Goal: Task Accomplishment & Management: Manage account settings

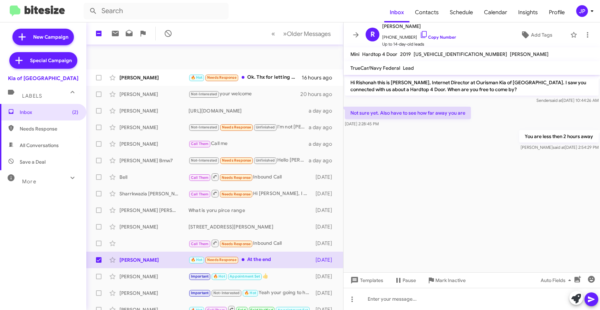
scroll to position [91, 0]
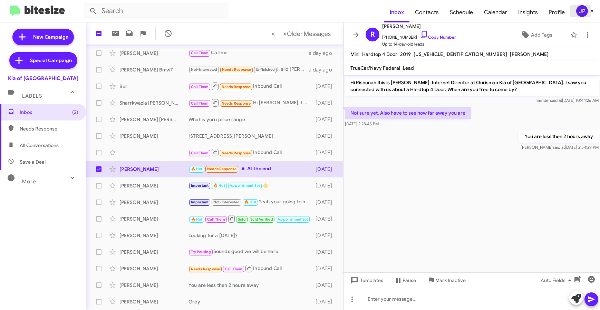
click at [578, 12] on div "JP" at bounding box center [582, 11] width 12 height 12
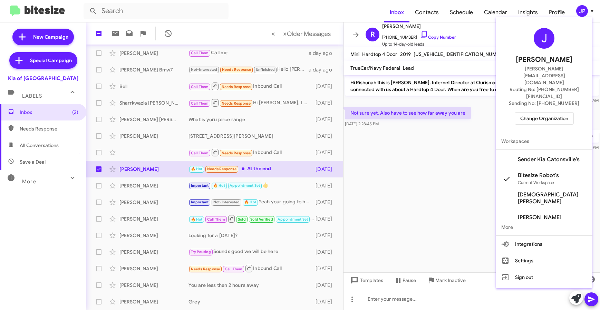
click at [542, 89] on div "J [PERSON_NAME] [PERSON_NAME][EMAIL_ADDRESS][DOMAIN_NAME] Routing No: [PHONE_NU…" at bounding box center [544, 76] width 97 height 113
click at [541, 113] on span "Change Organization" at bounding box center [544, 119] width 48 height 12
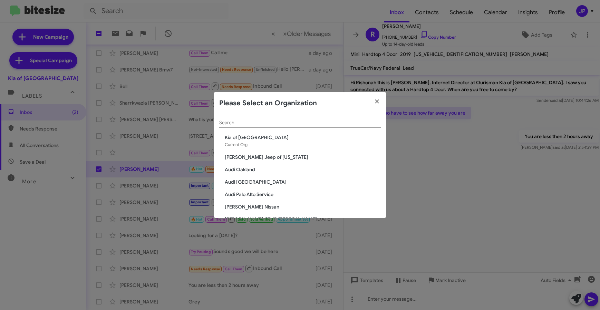
click at [255, 123] on input "Search" at bounding box center [300, 123] width 162 height 6
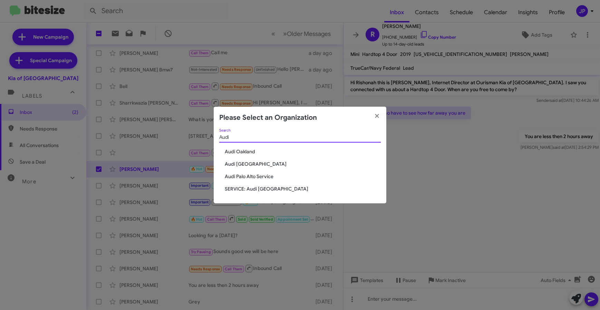
type input "Audi"
click at [229, 166] on span "Audi [GEOGRAPHIC_DATA]" at bounding box center [303, 164] width 156 height 7
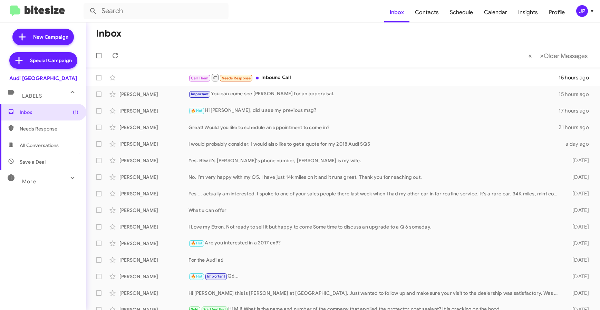
click at [591, 11] on icon at bounding box center [592, 11] width 8 height 8
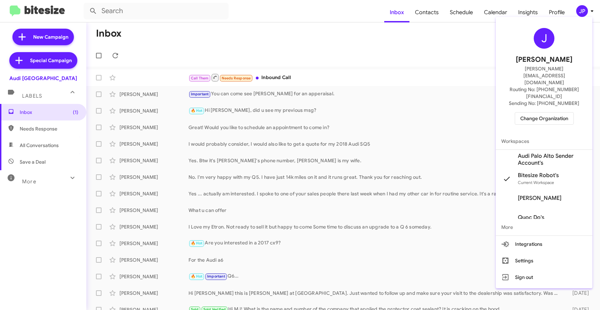
click at [556, 153] on span "Audi Palo Alto Sender Account's" at bounding box center [552, 160] width 69 height 14
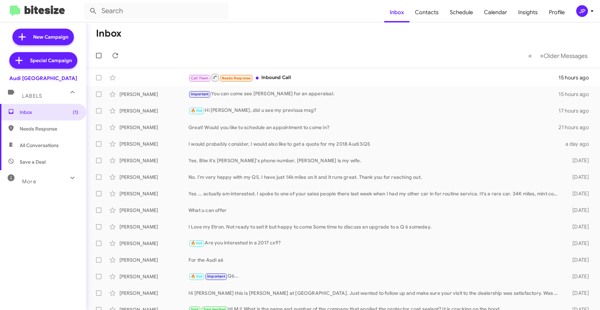
click at [577, 16] on span "JP" at bounding box center [586, 11] width 21 height 12
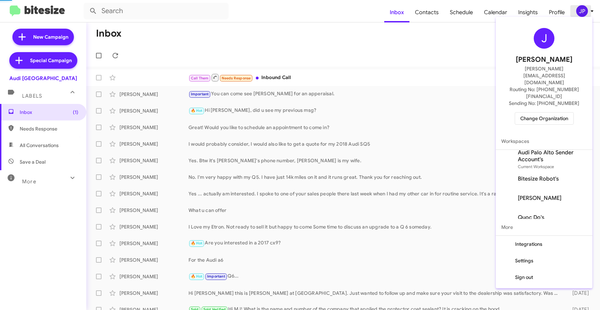
click at [579, 13] on div at bounding box center [300, 155] width 600 height 310
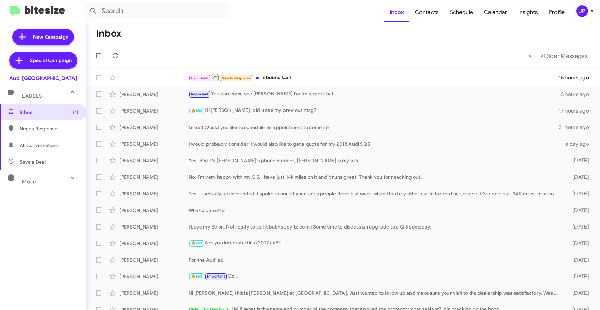
drag, startPoint x: 408, startPoint y: 57, endPoint x: 164, endPoint y: 50, distance: 243.5
click at [406, 58] on mat-toolbar-row "« Previous » Next Older Messages" at bounding box center [343, 56] width 514 height 22
click at [53, 42] on span "New Campaign" at bounding box center [42, 37] width 61 height 17
click at [461, 12] on span "Schedule" at bounding box center [461, 12] width 34 height 20
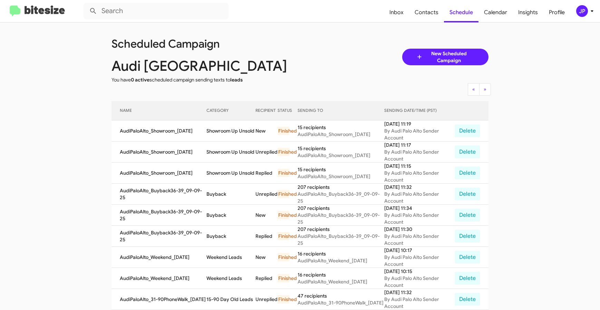
click at [41, 8] on img at bounding box center [37, 11] width 55 height 11
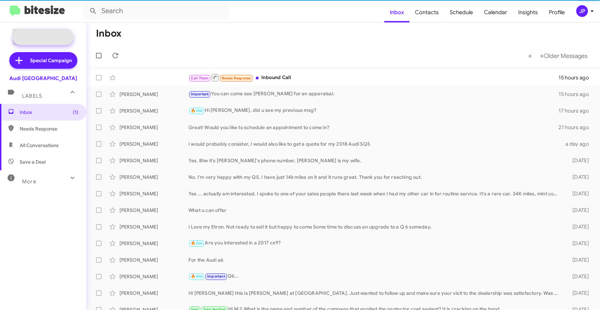
click at [46, 38] on span "New Campaign" at bounding box center [50, 36] width 35 height 7
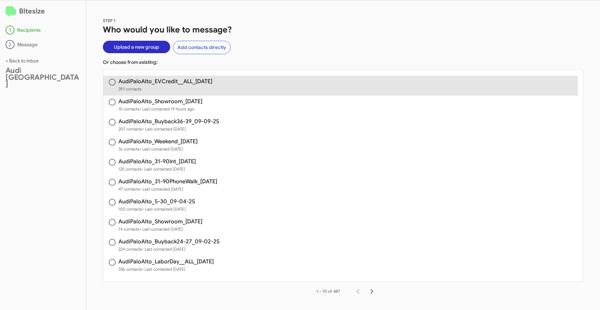
click at [212, 86] on span "391 contacts" at bounding box center [165, 89] width 94 height 7
radio input "true"
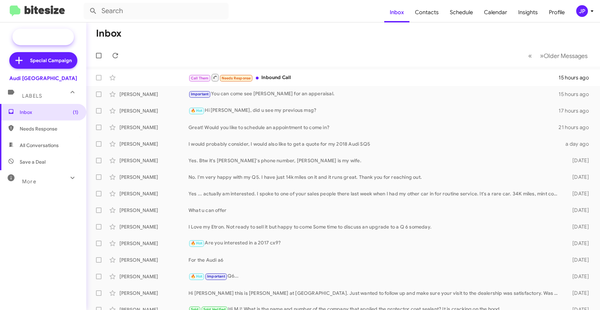
click at [58, 33] on span "New Campaign" at bounding box center [50, 36] width 35 height 7
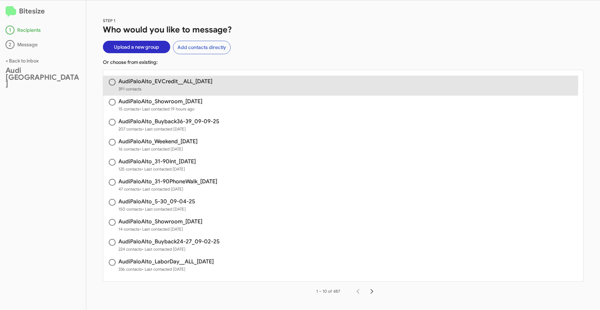
click at [212, 82] on h3 "AudiPaloAlto_EVCredit__ALL_09-11-25" at bounding box center [165, 82] width 94 height 6
radio input "true"
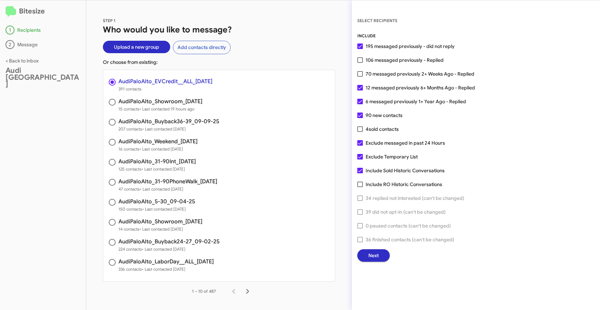
click at [389, 60] on span "106 messaged previously - Replied" at bounding box center [405, 60] width 78 height 8
click at [360, 63] on input "106 messaged previously - Replied" at bounding box center [360, 63] width 0 height 0
checkbox input "true"
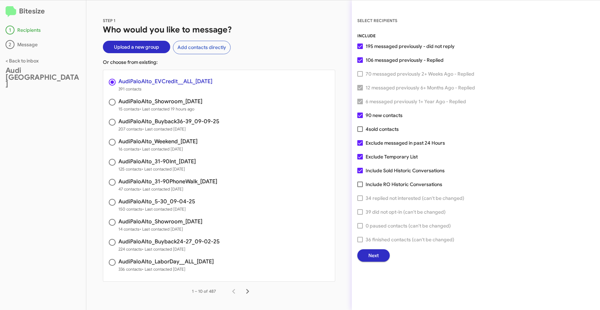
click at [380, 258] on button "Next" at bounding box center [373, 255] width 32 height 12
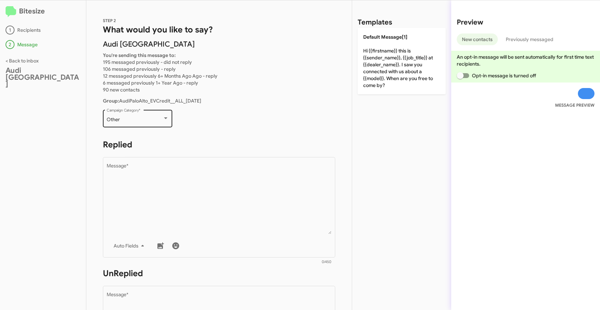
click at [159, 117] on div "Other" at bounding box center [135, 120] width 56 height 6
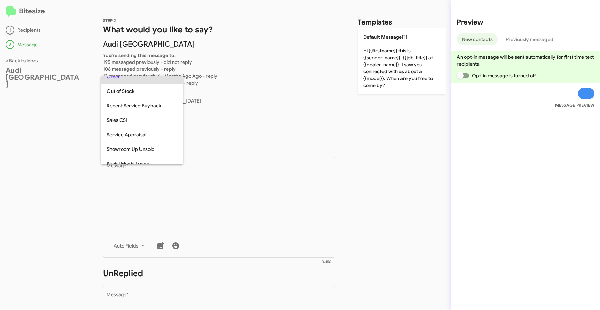
scroll to position [289, 0]
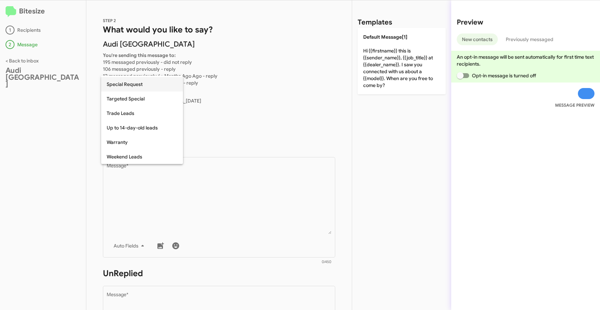
click at [145, 89] on span "Special Request" at bounding box center [142, 84] width 71 height 15
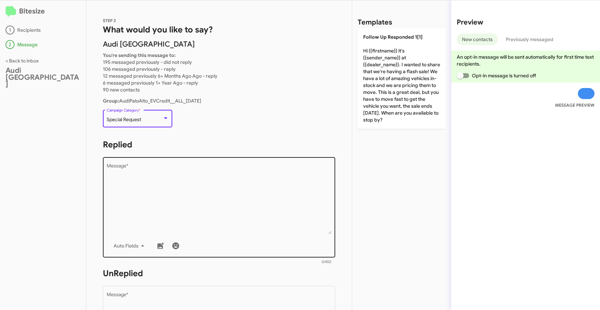
click at [123, 182] on textarea "Message *" at bounding box center [219, 199] width 225 height 70
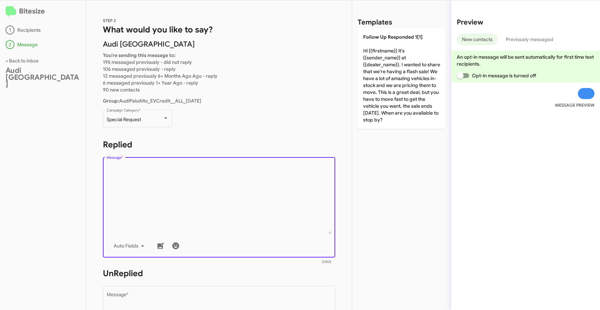
paste textarea "Hi {{firstname}} it's {{sender_name}}, {{job_title}} at {{dealer_name}}. Thanks…"
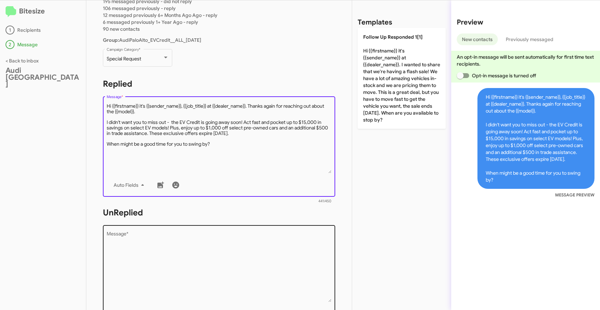
type textarea "Hi {{firstname}} it's {{sender_name}}, {{job_title}} at {{dealer_name}}. Thanks…"
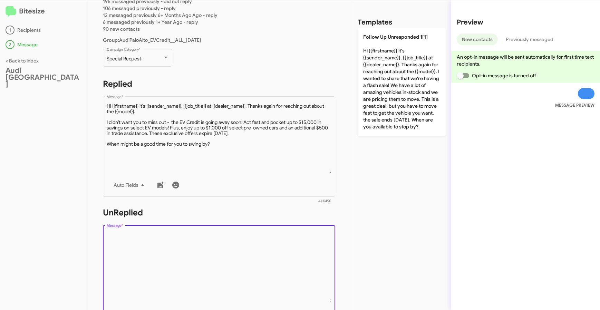
click at [136, 251] on textarea "Message *" at bounding box center [219, 267] width 225 height 70
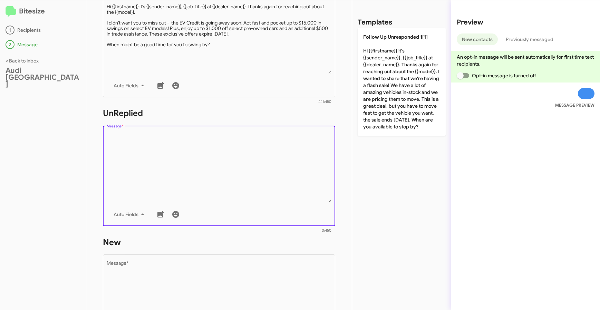
scroll to position [157, 0]
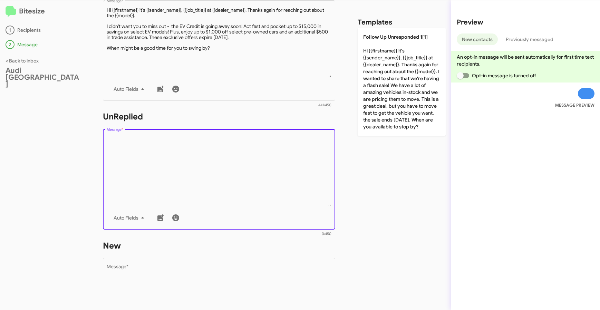
paste textarea "Hi {{firstname}} it's {{sender_name}}, {{job_title}} at {{dealer_name}}. Thanks…"
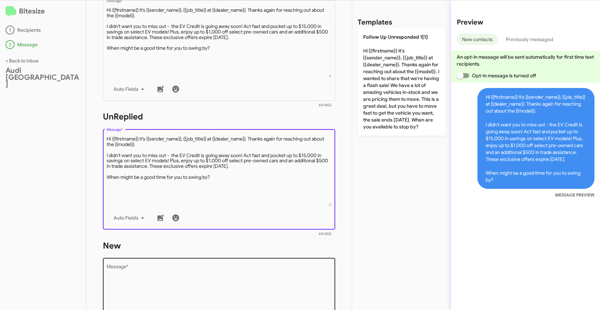
type textarea "Hi {{firstname}} it's {{sender_name}}, {{job_title}} at {{dealer_name}}. Thanks…"
click at [139, 274] on textarea "Message *" at bounding box center [219, 300] width 225 height 70
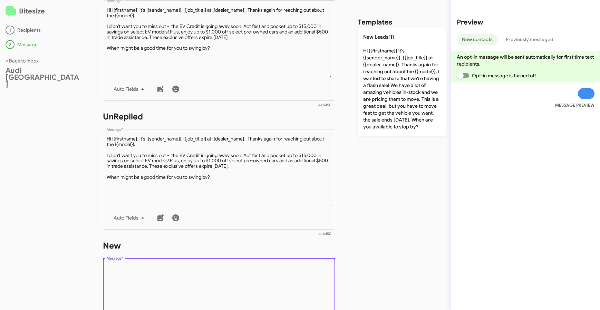
paste textarea "Hi {{firstname}} it's {{sender_name}}, {{job_title}} at {{dealer_name}}. Thanks…"
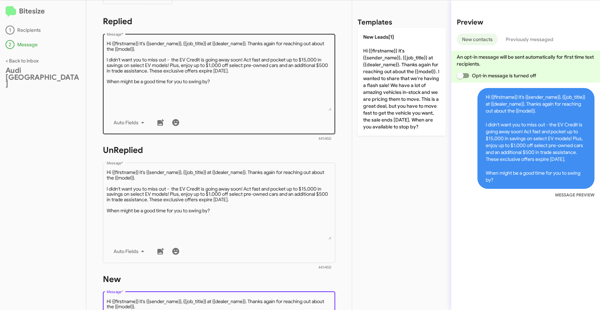
scroll to position [40, 0]
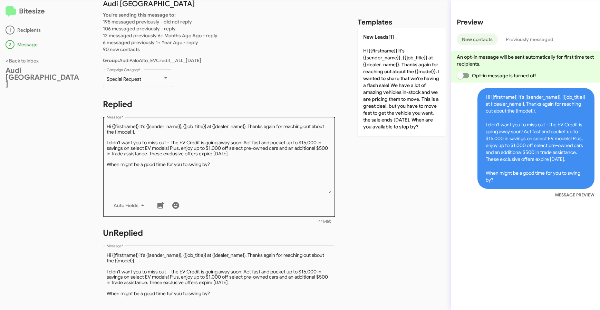
type textarea "Hi {{firstname}} it's {{sender_name}}, {{job_title}} at {{dealer_name}}. Thanks…"
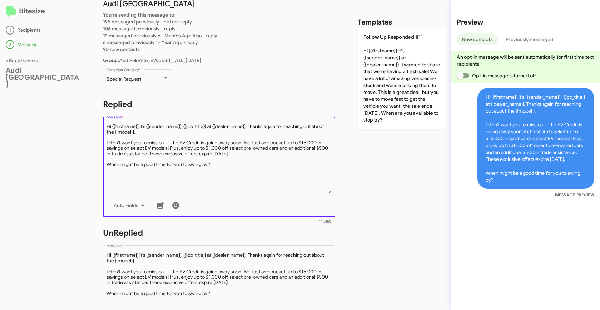
drag, startPoint x: 153, startPoint y: 133, endPoint x: 251, endPoint y: 126, distance: 99.0
click at [251, 126] on textarea "Message *" at bounding box center [219, 158] width 225 height 70
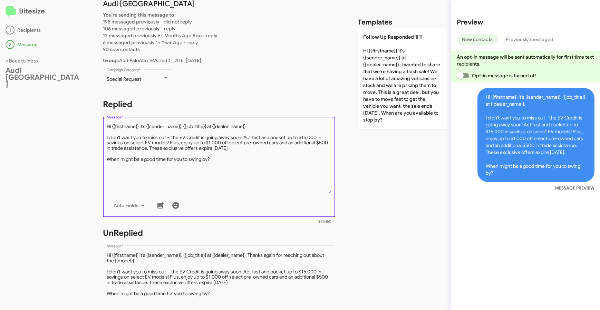
drag, startPoint x: 208, startPoint y: 125, endPoint x: 184, endPoint y: 127, distance: 23.2
click at [184, 127] on textarea "Message *" at bounding box center [219, 158] width 225 height 70
type textarea "Hi {{firstname}} it's {{sender_name}} at {{dealer_name}}. I didn't want you to …"
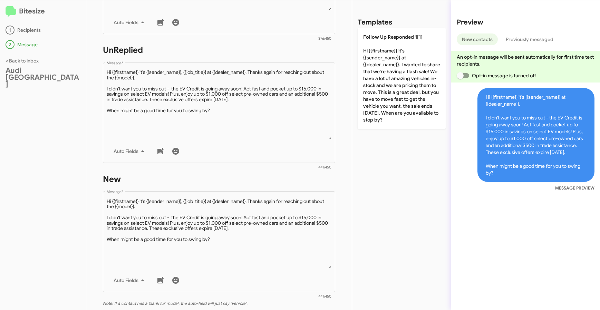
scroll to position [316, 0]
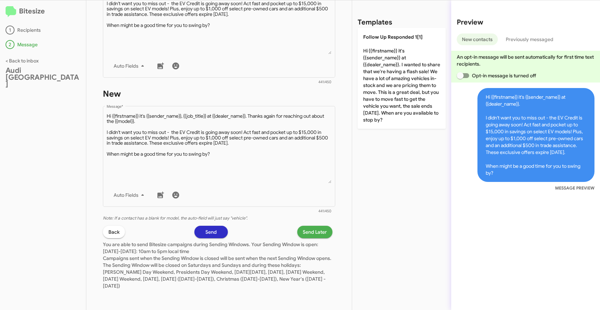
click at [311, 229] on span "Send Later" at bounding box center [315, 232] width 24 height 12
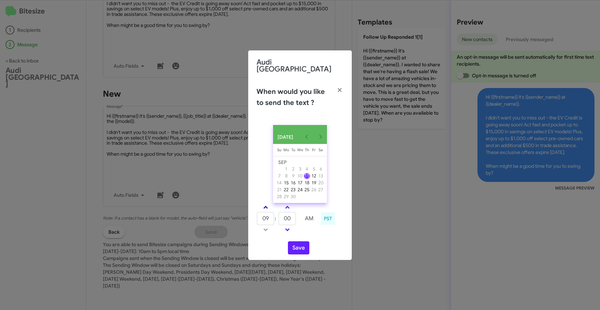
click at [266, 208] on span at bounding box center [265, 208] width 4 height 4
type input "11"
click at [286, 206] on span at bounding box center [287, 208] width 4 height 4
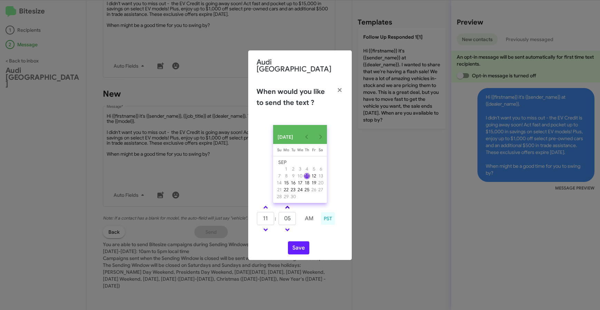
type input "10"
drag, startPoint x: 301, startPoint y: 245, endPoint x: 489, endPoint y: 241, distance: 187.9
click at [301, 245] on button "Save" at bounding box center [298, 247] width 21 height 13
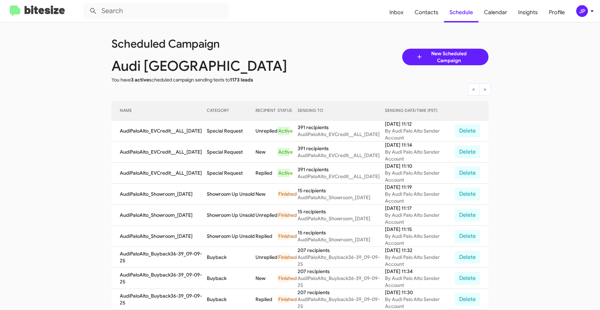
click at [45, 18] on mat-toolbar "Inbox Contacts Schedule Calendar Insights Profile JP" at bounding box center [300, 11] width 600 height 22
click at [49, 13] on img at bounding box center [37, 11] width 55 height 11
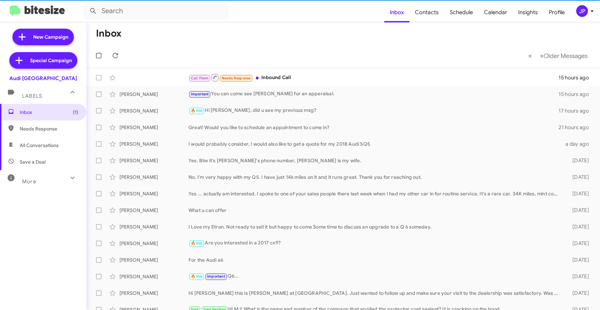
click at [577, 10] on div "JP" at bounding box center [582, 11] width 12 height 12
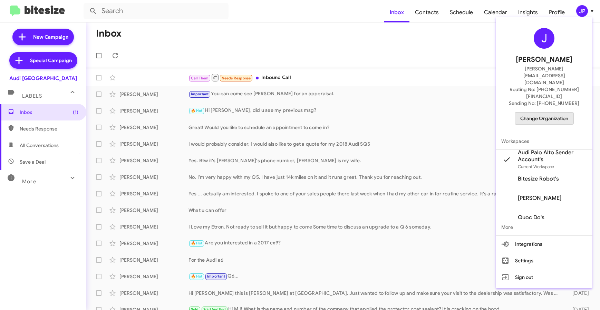
click at [547, 113] on span "Change Organization" at bounding box center [544, 119] width 48 height 12
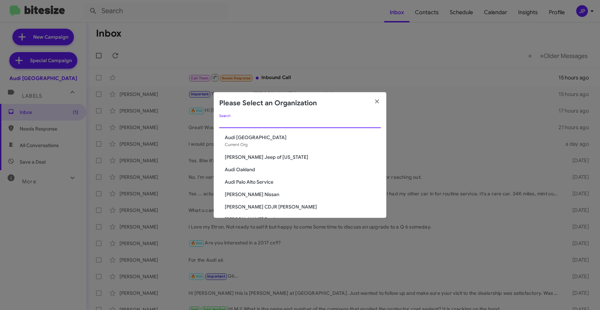
click at [233, 125] on input "Search" at bounding box center [300, 123] width 162 height 6
type input "i"
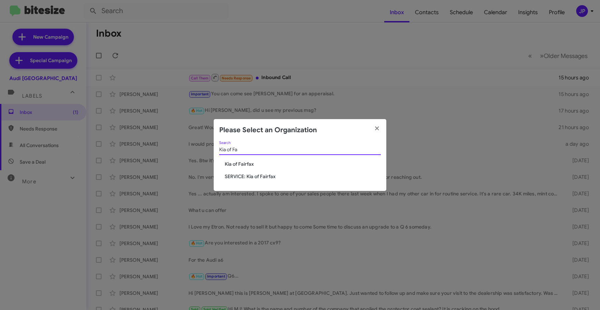
type input "Kia of Fa"
click at [251, 165] on span "Kia of Fairfax" at bounding box center [303, 164] width 156 height 7
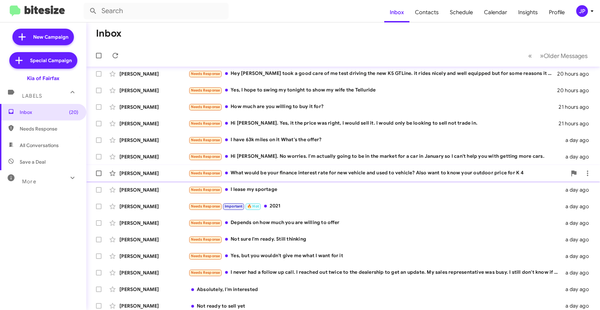
scroll to position [37, 0]
drag, startPoint x: 67, startPoint y: 80, endPoint x: -4, endPoint y: 76, distance: 70.5
click at [0, 76] on html "Inbox Contacts Schedule Calendar Insights Profile JP New Campaign Special Campa…" at bounding box center [300, 155] width 600 height 310
copy div "Kia of Fairfax"
click at [585, 11] on div "JP" at bounding box center [582, 11] width 12 height 12
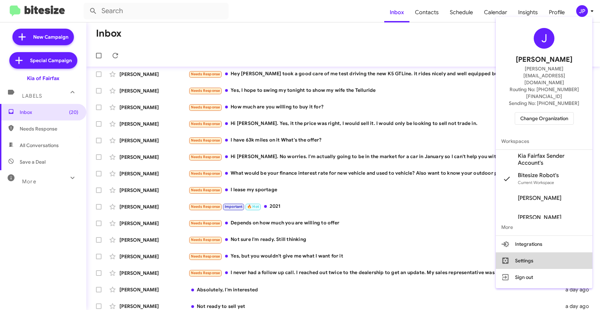
click at [526, 252] on button "Settings" at bounding box center [544, 260] width 97 height 17
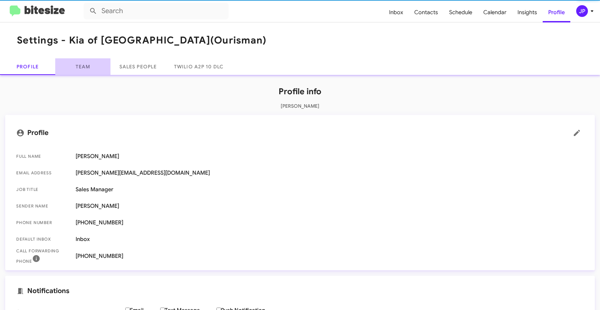
click at [74, 68] on link "Team" at bounding box center [82, 66] width 55 height 17
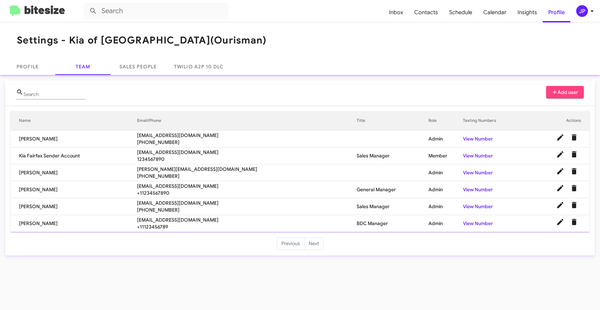
click at [185, 185] on span "parellano@ourismancars.com" at bounding box center [247, 186] width 220 height 7
copy span "parellano@ourismancars.com"
click at [176, 205] on span "amullins@ourismancars.com" at bounding box center [247, 203] width 220 height 7
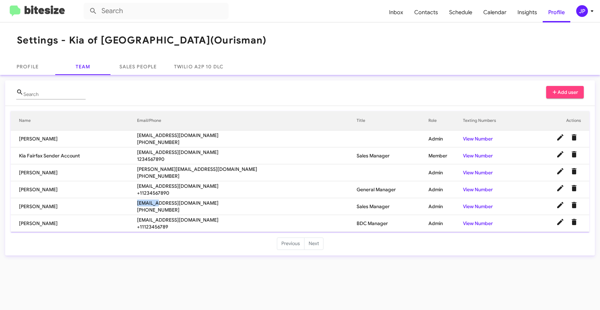
click at [176, 205] on span "amullins@ourismancars.com" at bounding box center [247, 203] width 220 height 7
copy span "amullins@ourismancars.com"
click at [191, 218] on span "hantonio@ourismancars.com" at bounding box center [247, 219] width 220 height 7
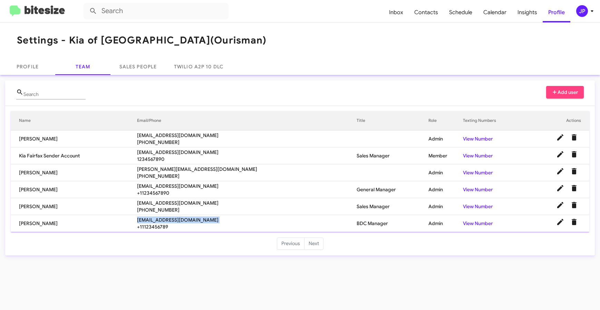
click at [191, 218] on span "hantonio@ourismancars.com" at bounding box center [247, 219] width 220 height 7
copy span "hantonio@ourismancars.com"
click at [588, 6] on span "JP" at bounding box center [586, 11] width 21 height 12
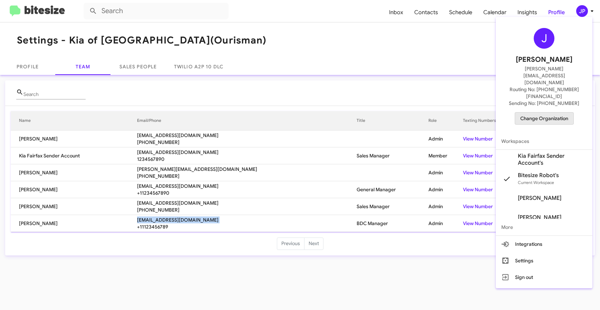
click at [559, 113] on span "Change Organization" at bounding box center [544, 119] width 48 height 12
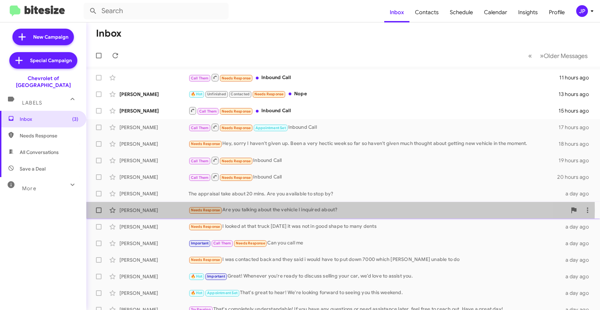
click at [267, 210] on div "Needs Response Are you talking about the vehicle I inquired about?" at bounding box center [378, 210] width 378 height 8
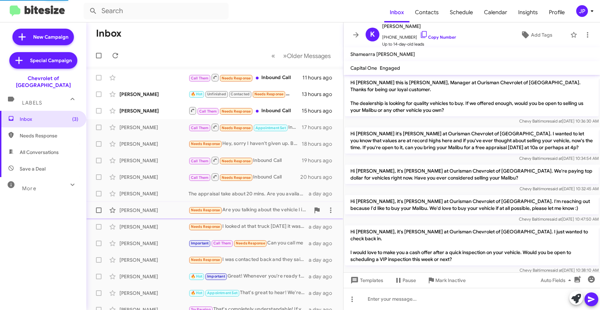
scroll to position [115, 0]
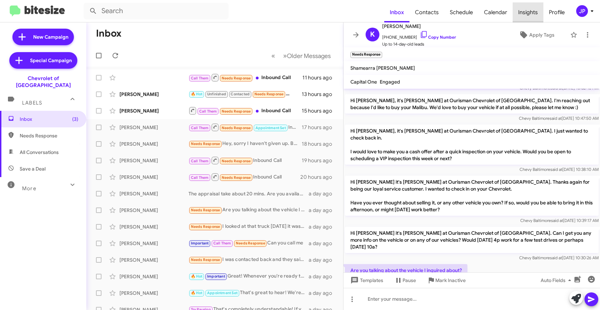
click at [532, 18] on span "Insights" at bounding box center [528, 12] width 31 height 20
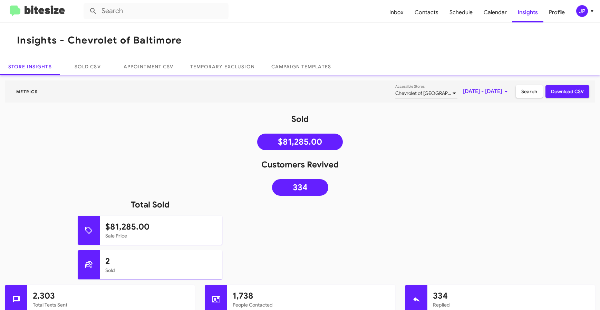
scroll to position [332, 0]
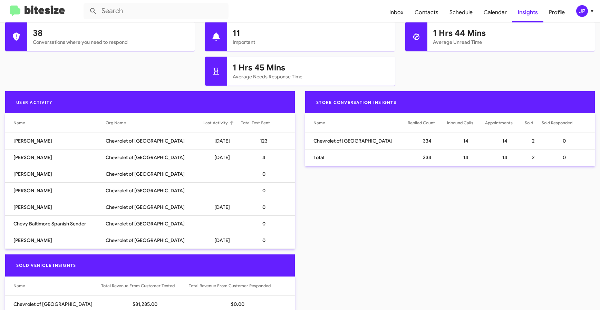
click at [203, 123] on div "Last Activity" at bounding box center [215, 122] width 24 height 7
click at [42, 15] on img at bounding box center [37, 11] width 55 height 11
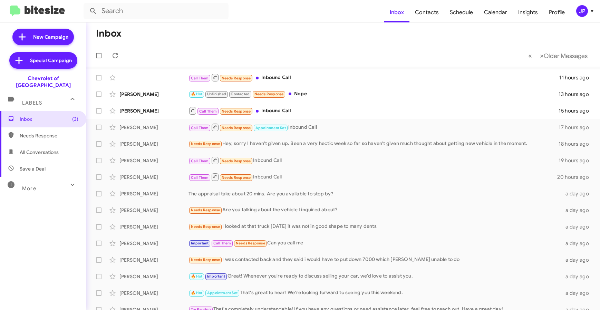
click at [585, 10] on div "JP" at bounding box center [582, 11] width 12 height 12
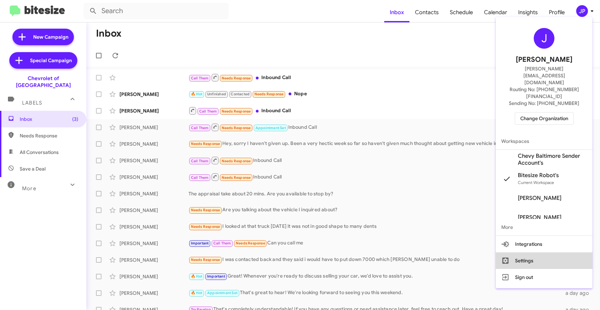
click at [544, 252] on button "Settings" at bounding box center [544, 260] width 97 height 17
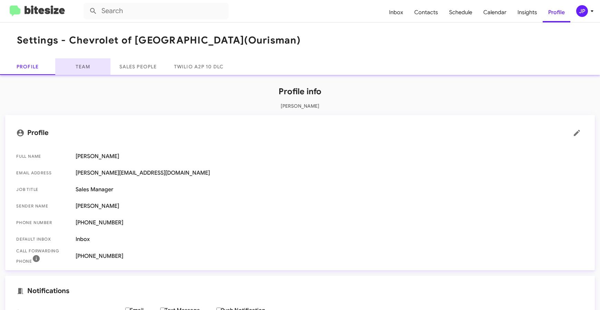
click at [63, 61] on link "Team" at bounding box center [82, 66] width 55 height 17
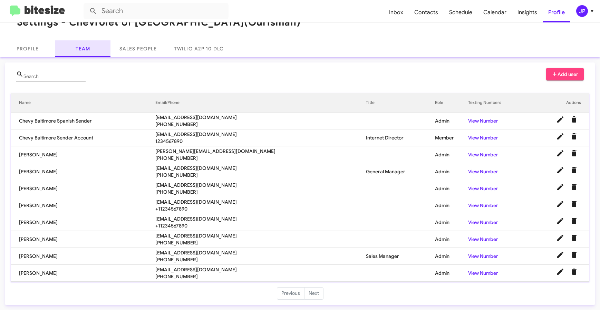
scroll to position [19, 0]
click at [44, 16] on img at bounding box center [37, 11] width 55 height 11
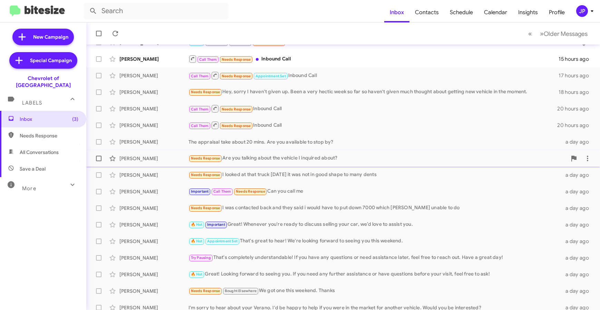
scroll to position [59, 0]
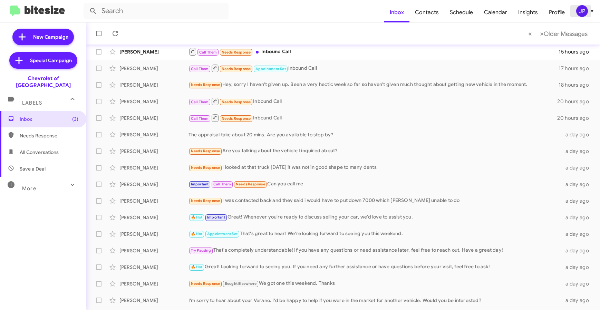
click at [577, 10] on div "JP" at bounding box center [582, 11] width 12 height 12
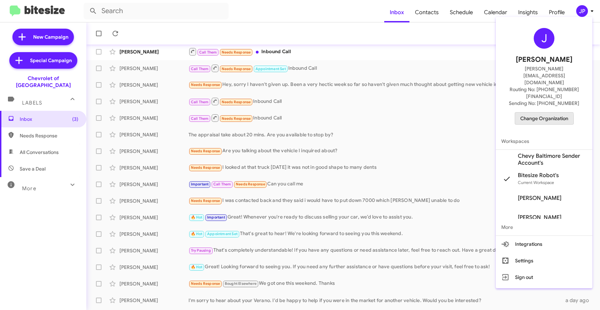
click at [543, 113] on span "Change Organization" at bounding box center [544, 119] width 48 height 12
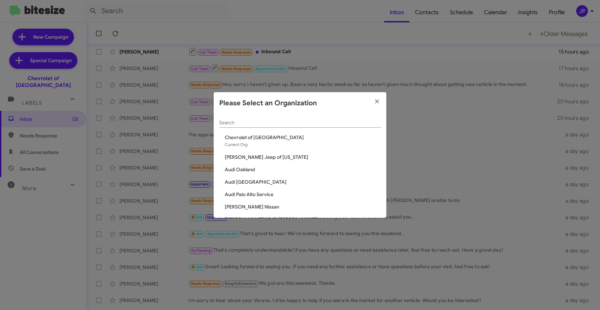
click at [332, 128] on div "Search" at bounding box center [300, 124] width 162 height 20
click at [334, 125] on input "Search" at bounding box center [300, 123] width 162 height 6
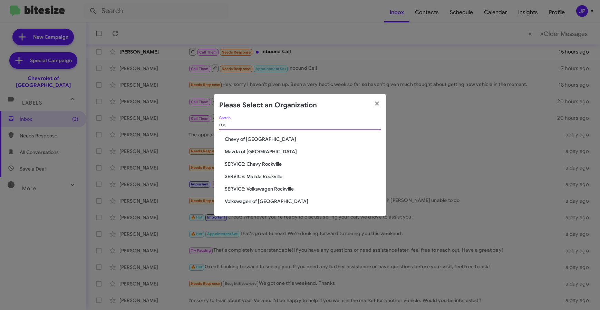
type input "roc"
click at [250, 136] on span "Chevy of [GEOGRAPHIC_DATA]" at bounding box center [303, 139] width 156 height 7
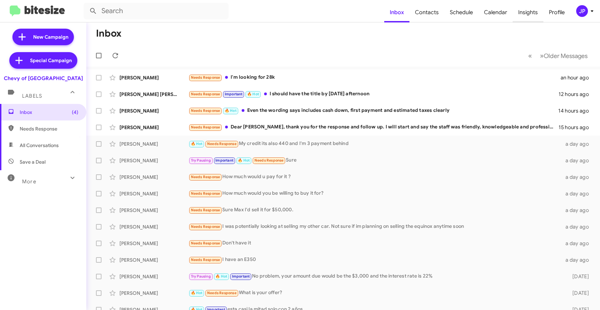
click at [534, 19] on span "Insights" at bounding box center [528, 12] width 31 height 20
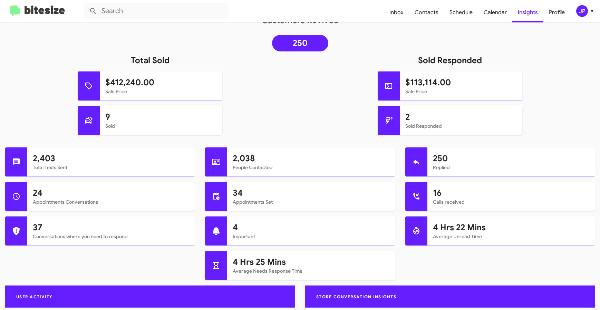
scroll to position [229, 0]
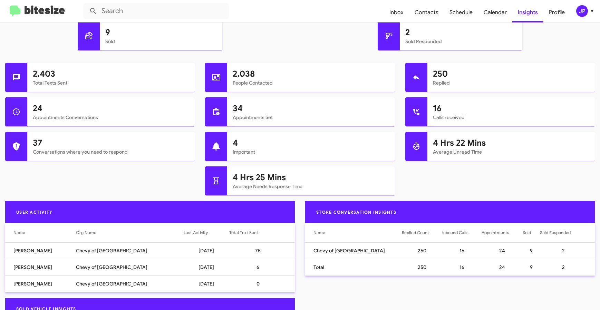
click at [210, 234] on div at bounding box center [212, 233] width 4 height 4
click at [583, 11] on div "JP" at bounding box center [582, 11] width 12 height 12
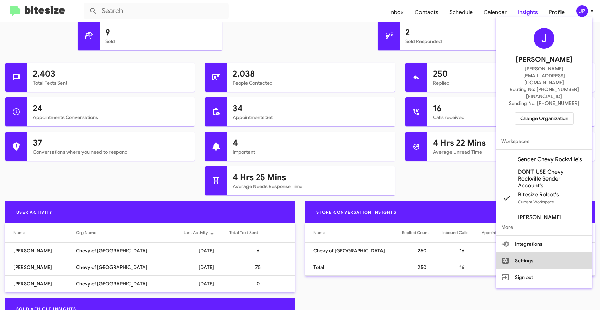
click at [532, 252] on button "Settings" at bounding box center [544, 260] width 97 height 17
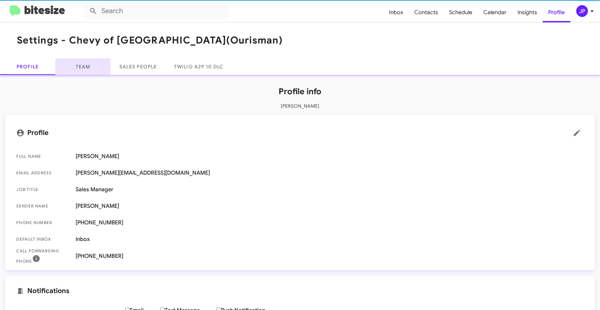
click at [89, 67] on link "Team" at bounding box center [82, 66] width 55 height 17
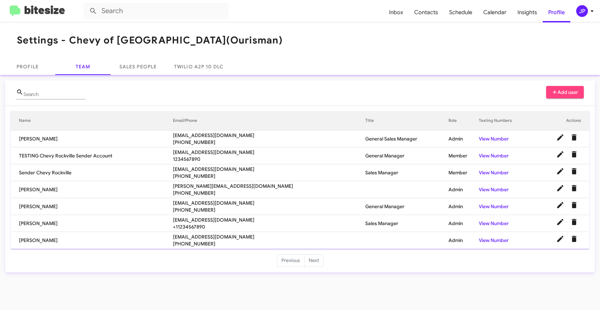
click at [94, 235] on td "[PERSON_NAME]" at bounding box center [92, 240] width 162 height 17
click at [173, 228] on td "[PERSON_NAME]" at bounding box center [92, 223] width 162 height 17
drag, startPoint x: 255, startPoint y: 33, endPoint x: 42, endPoint y: 26, distance: 213.2
click at [255, 34] on mat-toolbar "Settings - Chevy of [GEOGRAPHIC_DATA] (Ourisman)" at bounding box center [300, 40] width 600 height 36
drag, startPoint x: 312, startPoint y: 59, endPoint x: 30, endPoint y: 25, distance: 283.9
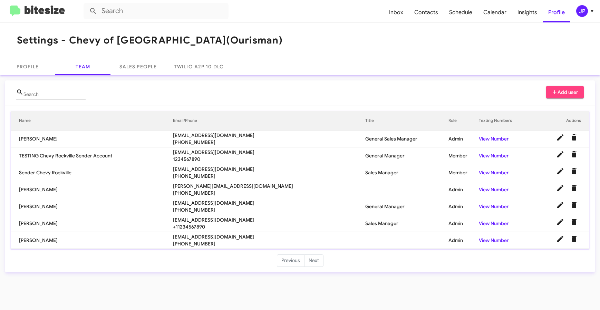
click at [310, 59] on div "Profile Team Sales People Twilio A2P 10 DLC" at bounding box center [300, 66] width 600 height 17
click at [43, 11] on img at bounding box center [37, 11] width 55 height 11
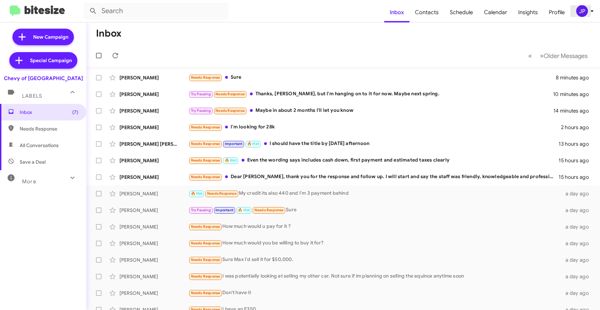
click at [586, 13] on div "JP" at bounding box center [582, 11] width 12 height 12
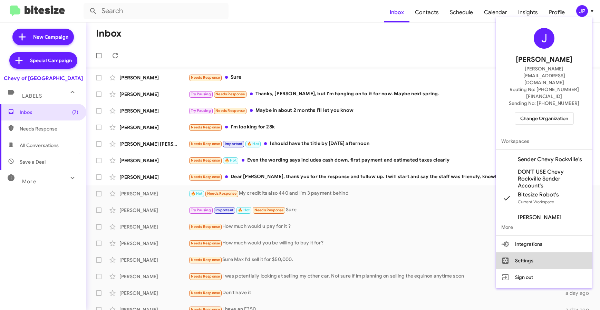
click at [538, 252] on button "Settings" at bounding box center [544, 260] width 97 height 17
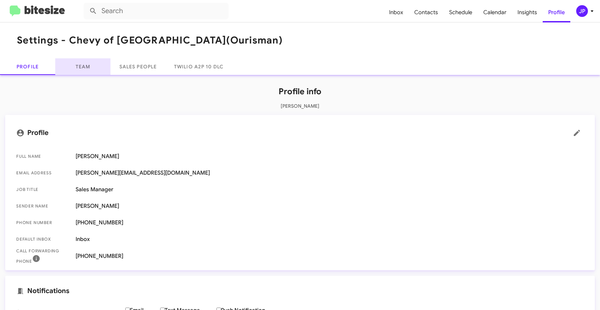
click at [86, 69] on link "Team" at bounding box center [82, 66] width 55 height 17
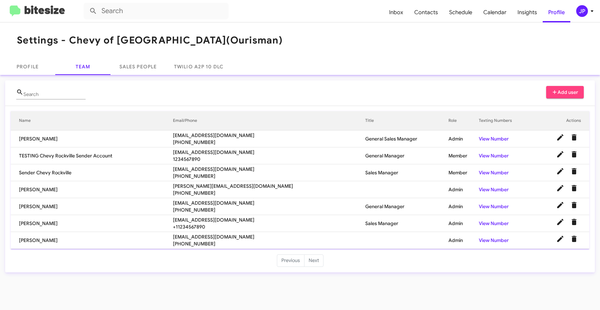
drag, startPoint x: 260, startPoint y: 223, endPoint x: 393, endPoint y: 227, distance: 133.0
click at [260, 223] on td "Moverby@ourismancars.com +11234567890" at bounding box center [269, 223] width 192 height 17
click at [554, 225] on span at bounding box center [560, 222] width 14 height 8
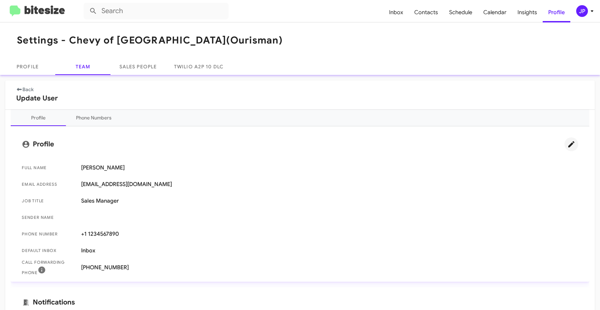
click at [568, 145] on icon at bounding box center [571, 144] width 6 height 6
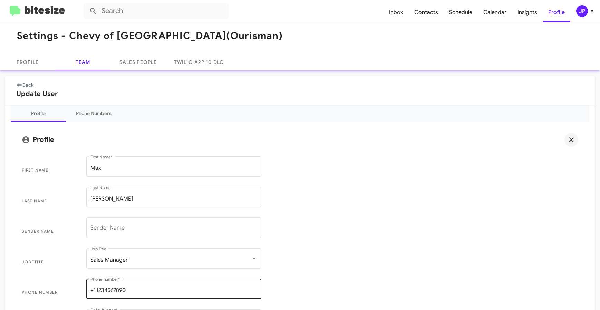
scroll to position [11, 0]
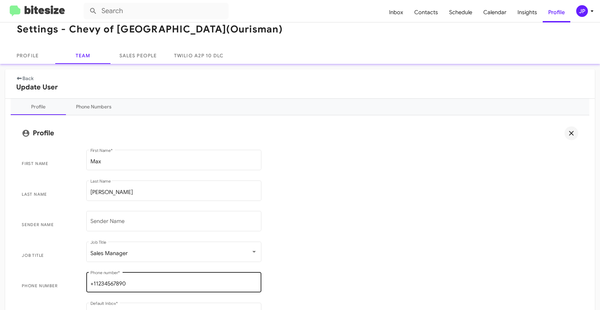
drag, startPoint x: 137, startPoint y: 280, endPoint x: 90, endPoint y: 283, distance: 46.4
click at [84, 283] on mat-form-field "+11234567890 Phone number *" at bounding box center [173, 286] width 185 height 31
click at [90, 283] on input "+11234567890" at bounding box center [173, 284] width 167 height 6
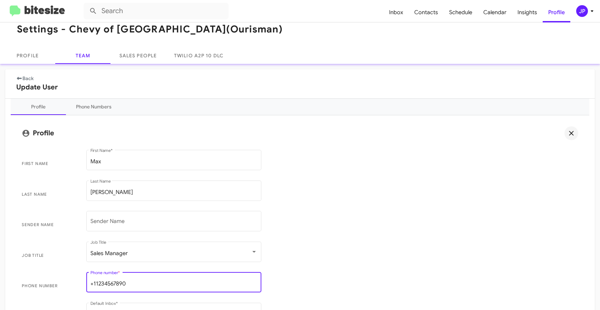
click at [90, 283] on input "+11234567890" at bounding box center [173, 284] width 167 height 6
paste input "7036383089"
type input "7036383089"
click at [359, 260] on span "Job Title Sales Manager Job Title" at bounding box center [300, 255] width 568 height 31
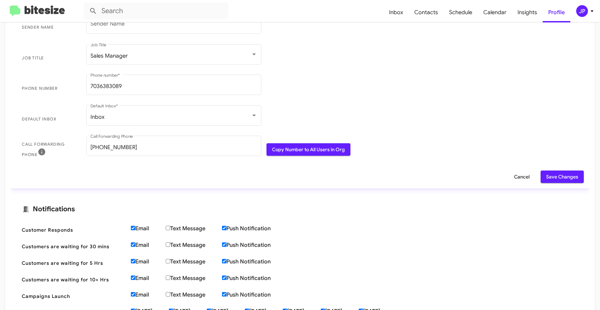
scroll to position [210, 0]
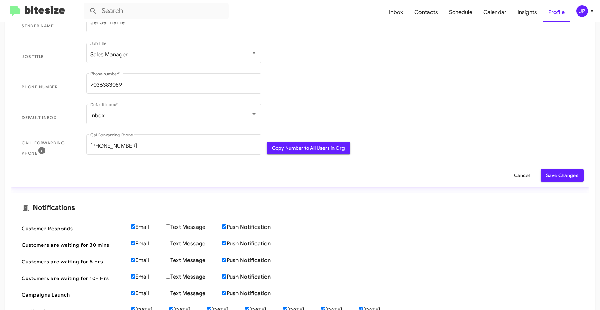
click at [574, 180] on button "Save Changes" at bounding box center [562, 175] width 43 height 12
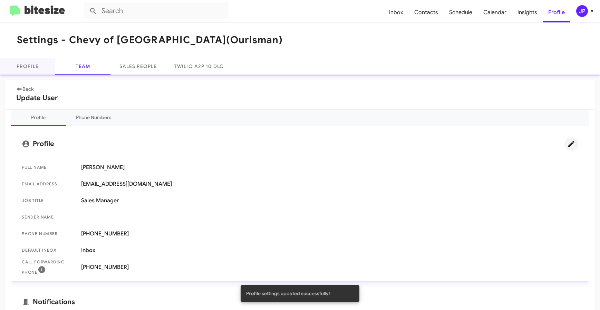
scroll to position [0, 0]
click at [60, 12] on img at bounding box center [37, 11] width 55 height 11
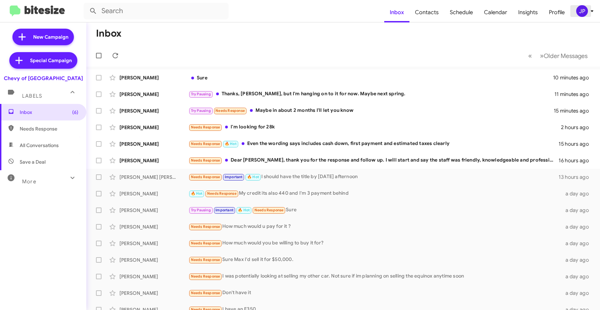
click at [587, 9] on div "JP" at bounding box center [582, 11] width 12 height 12
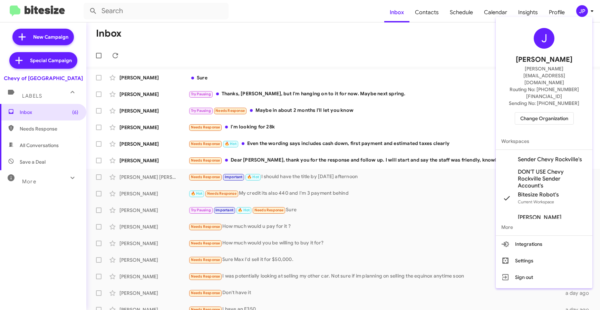
click at [540, 113] on span "Change Organization" at bounding box center [544, 119] width 48 height 12
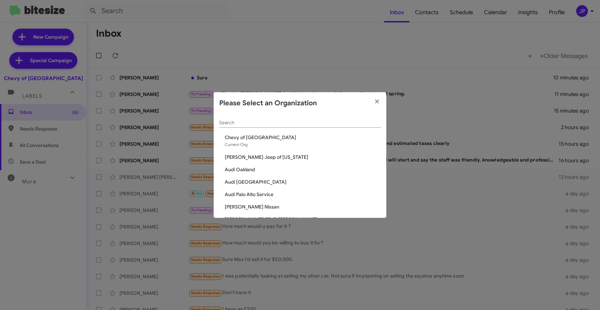
click at [372, 125] on input "Search" at bounding box center [300, 123] width 162 height 6
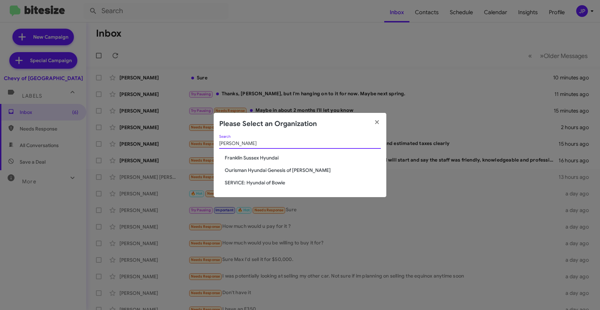
type input "hyunda"
click at [309, 168] on span "Ourisman Hyundai Genesis of [PERSON_NAME]" at bounding box center [303, 170] width 156 height 7
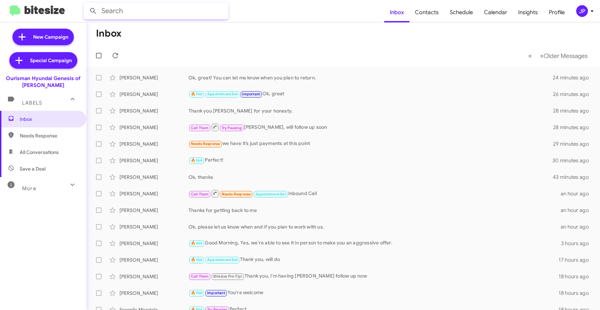
click at [142, 5] on input "text" at bounding box center [156, 11] width 145 height 17
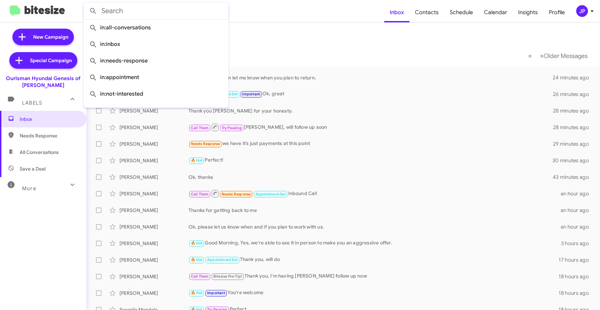
click at [577, 11] on div "JP" at bounding box center [582, 11] width 12 height 12
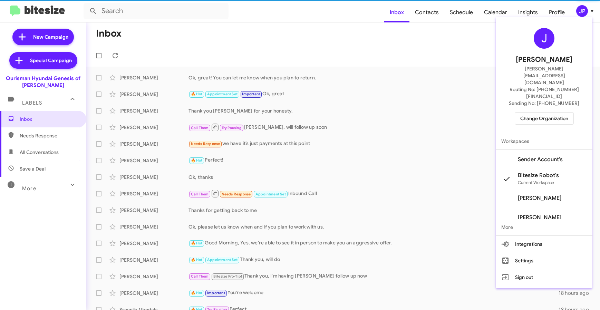
click at [562, 90] on div "J [PERSON_NAME] [PERSON_NAME][EMAIL_ADDRESS][DOMAIN_NAME] Routing No: [PHONE_NU…" at bounding box center [544, 76] width 97 height 113
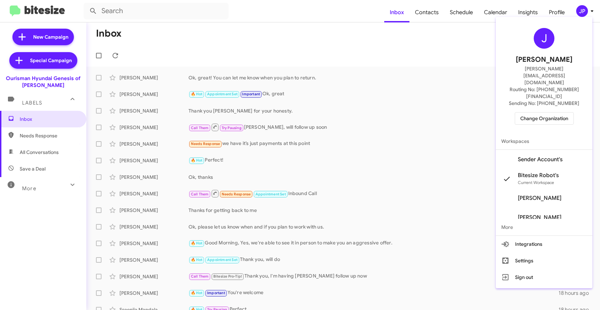
click at [558, 113] on span "Change Organization" at bounding box center [544, 119] width 48 height 12
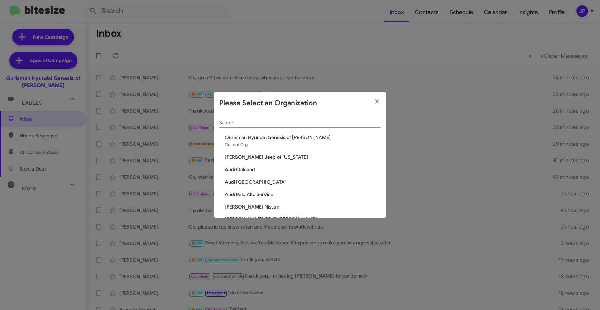
click at [294, 123] on input "Search" at bounding box center [300, 123] width 162 height 6
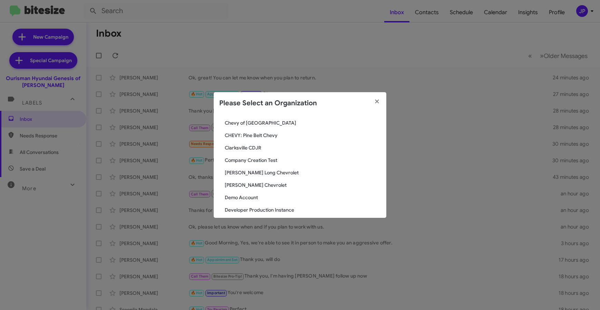
scroll to position [209, 0]
type input "e"
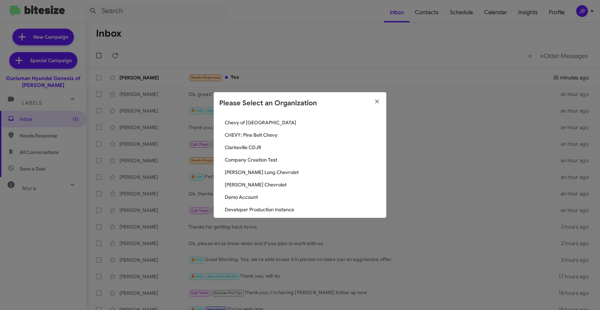
click at [346, 111] on div "Please Select an Organization" at bounding box center [300, 103] width 173 height 22
click at [381, 98] on button "button" at bounding box center [377, 101] width 19 height 19
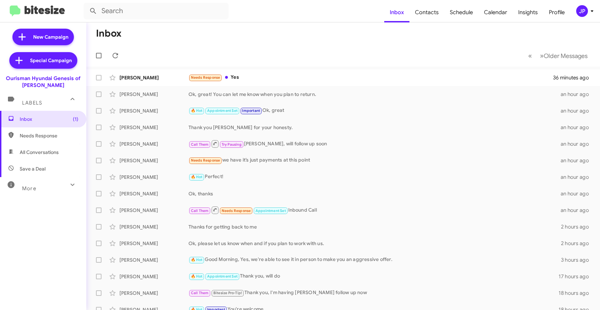
click at [589, 11] on icon at bounding box center [592, 11] width 8 height 8
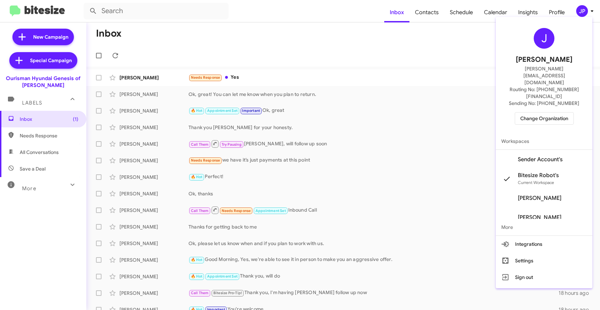
click at [547, 113] on span "Change Organization" at bounding box center [544, 119] width 48 height 12
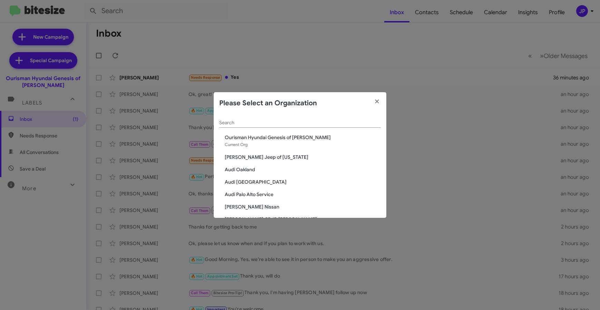
click at [335, 123] on input "Search" at bounding box center [300, 123] width 162 height 6
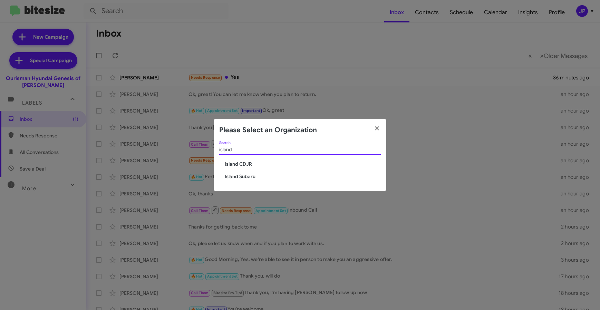
type input "island"
click at [259, 176] on span "Island Subaru" at bounding box center [303, 176] width 156 height 7
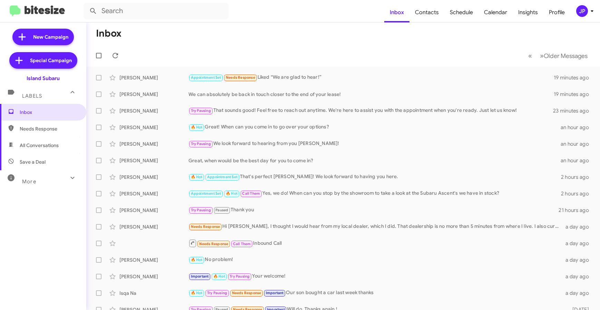
click at [575, 13] on button "JP" at bounding box center [581, 11] width 22 height 12
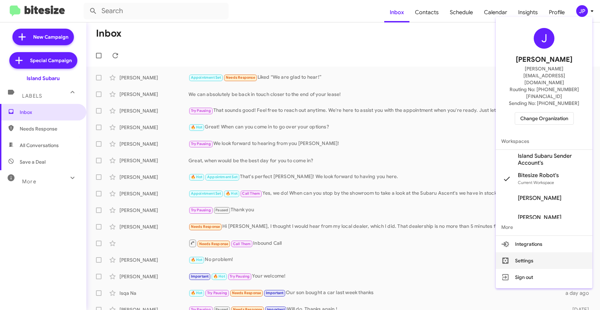
click at [542, 252] on button "Settings" at bounding box center [544, 260] width 97 height 17
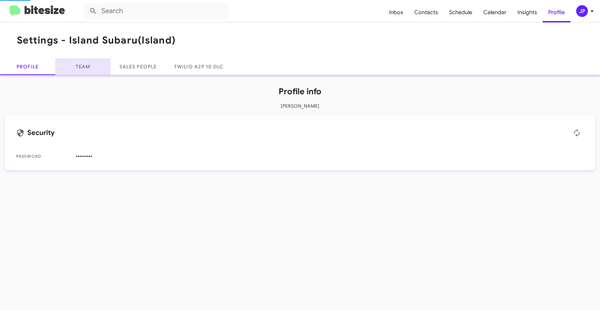
click at [87, 68] on link "Team" at bounding box center [82, 66] width 55 height 17
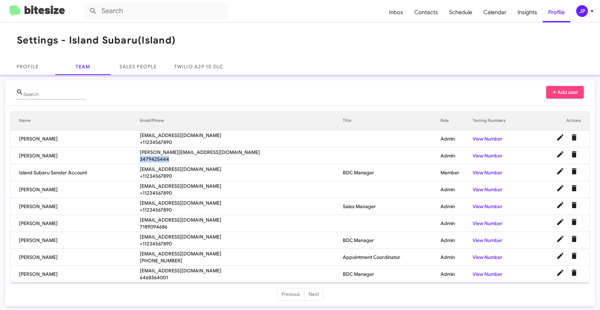
drag, startPoint x: 187, startPoint y: 161, endPoint x: 152, endPoint y: 161, distance: 35.6
click at [152, 161] on span "3479425444" at bounding box center [241, 159] width 203 height 7
copy span "3479425444"
click at [324, 95] on div "Search Add user" at bounding box center [300, 96] width 568 height 20
click at [286, 153] on span "sabrina+subaru@islandautogroup.com" at bounding box center [241, 152] width 203 height 7
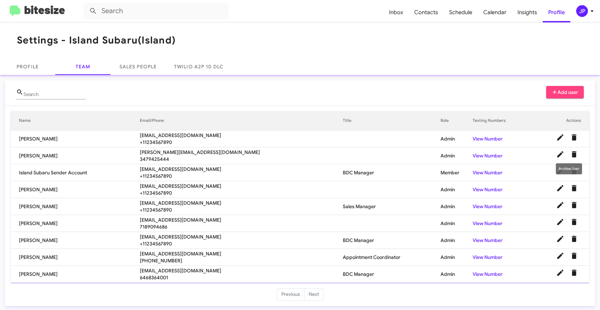
click at [572, 154] on icon "Delete User" at bounding box center [574, 154] width 5 height 6
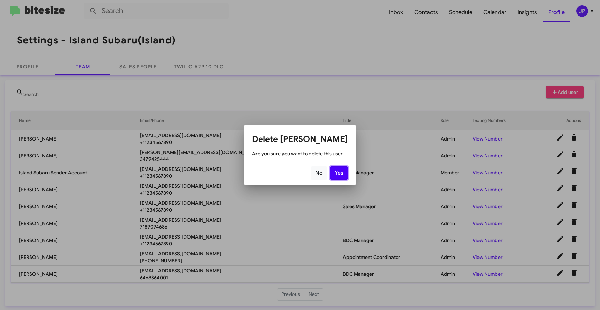
click at [339, 173] on button "Yes" at bounding box center [339, 172] width 18 height 13
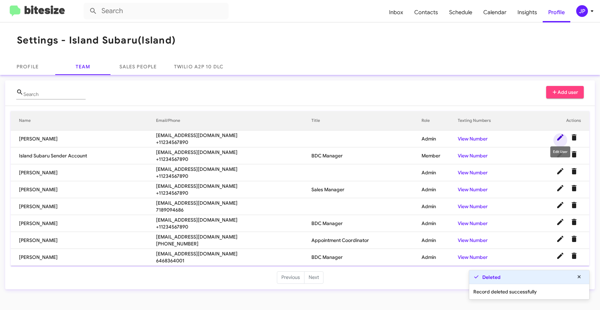
click at [562, 139] on icon at bounding box center [560, 137] width 8 height 8
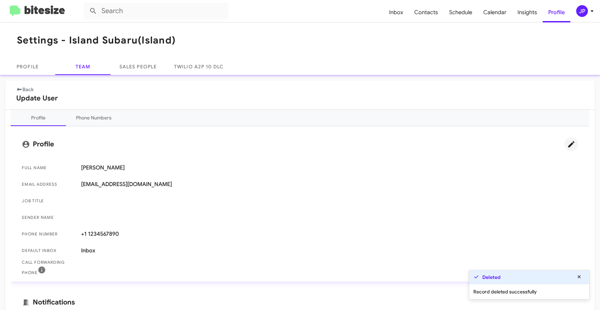
click at [567, 146] on icon at bounding box center [571, 144] width 8 height 8
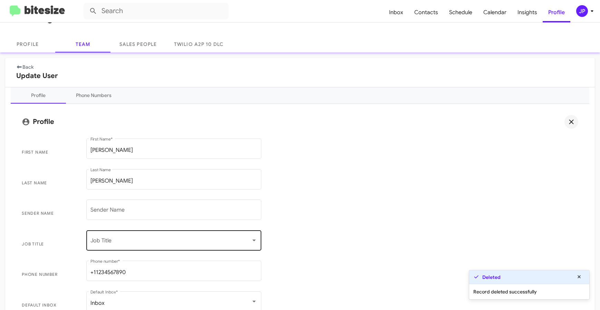
scroll to position [58, 0]
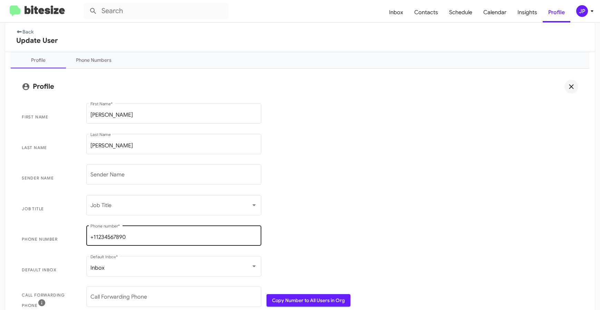
click at [122, 236] on input "+11234567890" at bounding box center [173, 237] width 167 height 6
paste input "3479425444"
type input "3479425444"
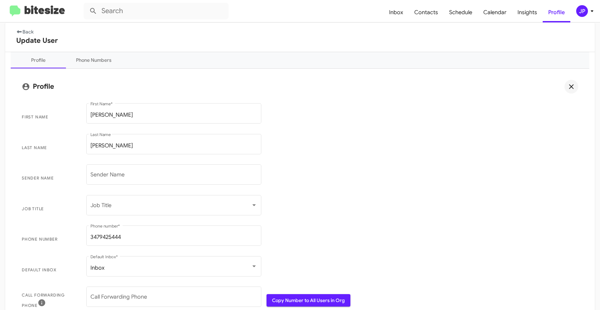
click at [397, 244] on span "Phone number 3479425444 Phone number *" at bounding box center [300, 239] width 568 height 31
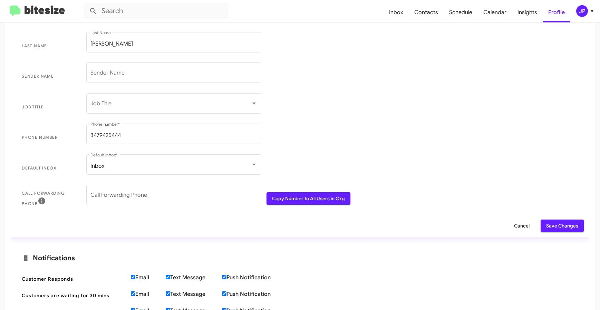
scroll to position [271, 0]
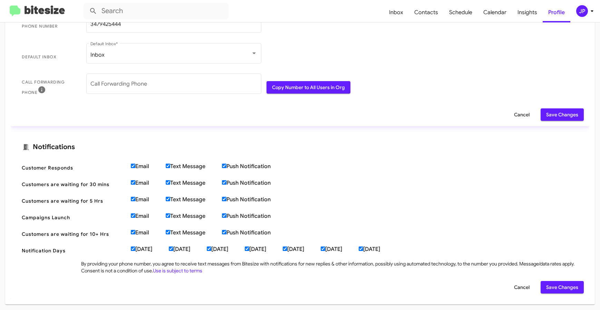
click at [566, 119] on span "Save Changes" at bounding box center [562, 114] width 32 height 12
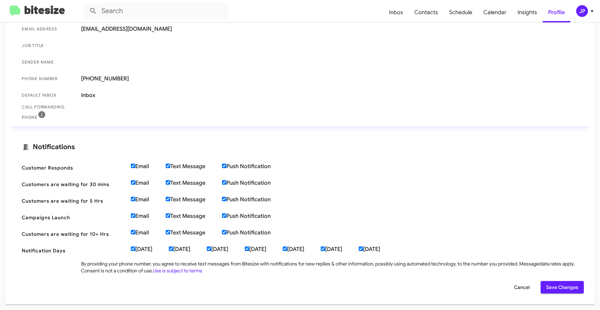
click at [51, 17] on mat-toolbar "Inbox Contacts Schedule Calendar Insights Profile JP" at bounding box center [300, 11] width 600 height 22
click at [54, 11] on img at bounding box center [37, 11] width 55 height 11
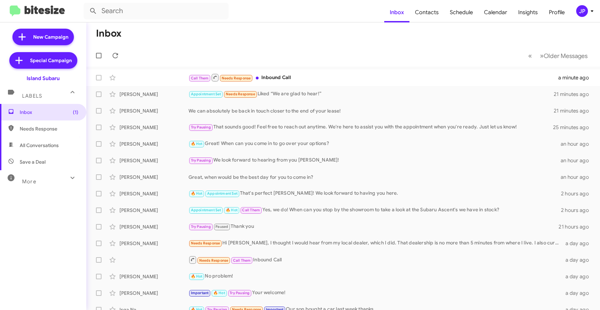
click at [574, 11] on button "JP" at bounding box center [581, 11] width 22 height 12
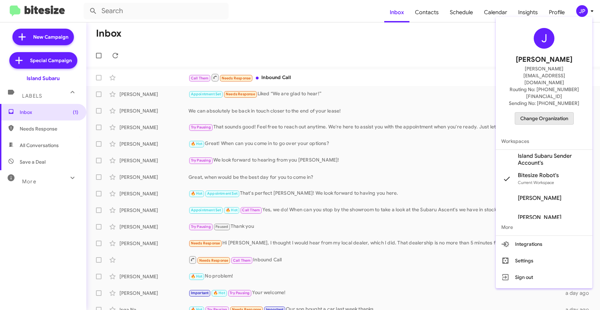
click at [553, 113] on span "Change Organization" at bounding box center [544, 119] width 48 height 12
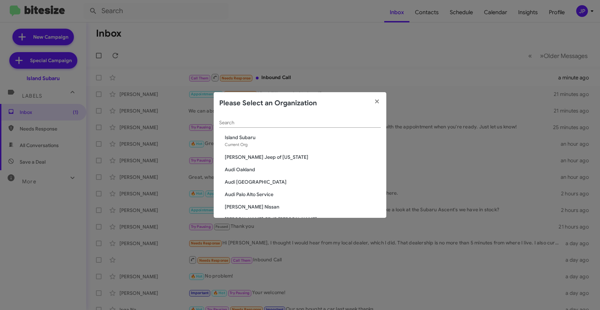
click at [368, 118] on div "Search" at bounding box center [300, 120] width 162 height 13
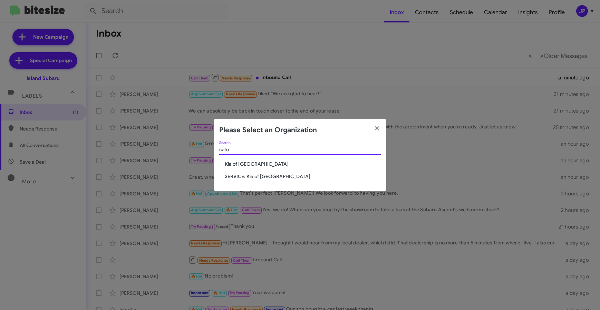
type input "cato"
click at [256, 167] on span "Kia of [GEOGRAPHIC_DATA]" at bounding box center [303, 164] width 156 height 7
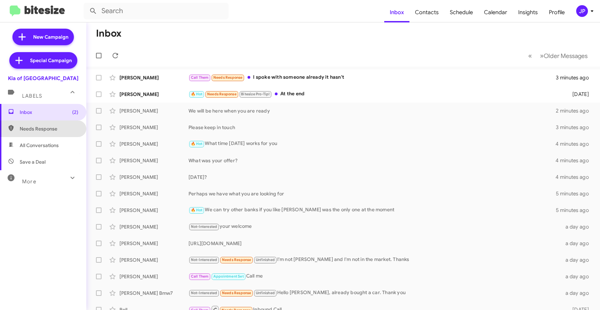
click at [64, 131] on span "Needs Response" at bounding box center [49, 128] width 59 height 7
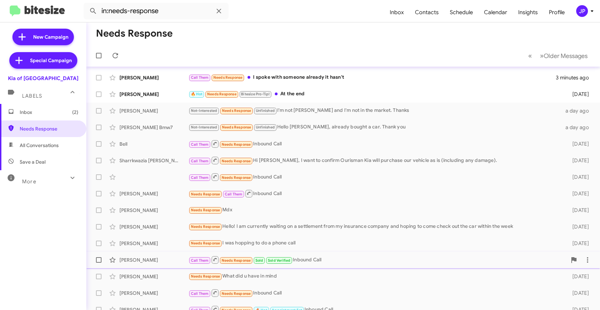
scroll to position [1, 0]
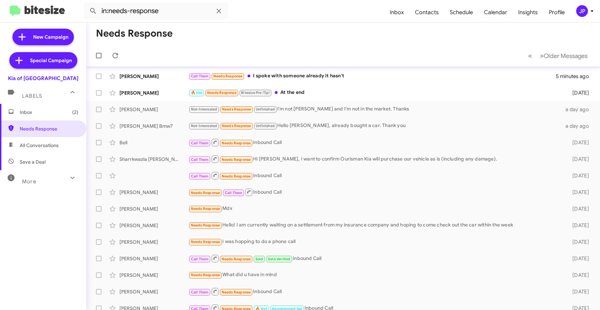
click at [50, 146] on span "All Conversations" at bounding box center [39, 145] width 39 height 7
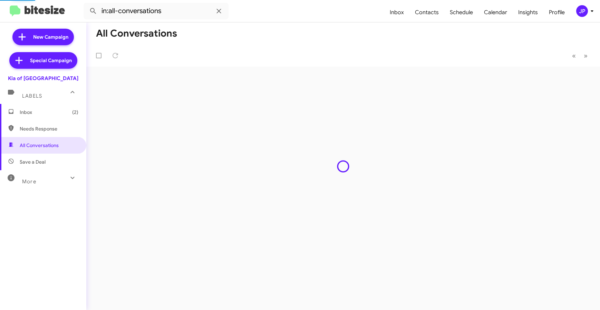
click at [45, 160] on span "Save a Deal" at bounding box center [33, 161] width 26 height 7
type input "in:not-interested"
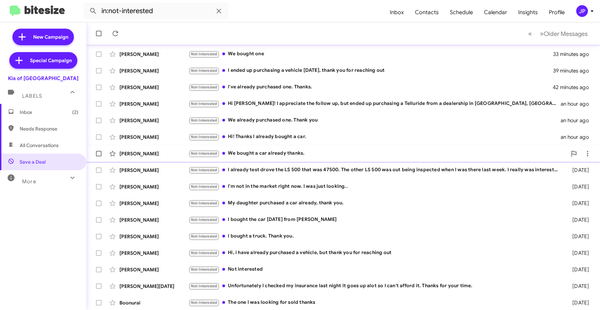
scroll to position [25, 0]
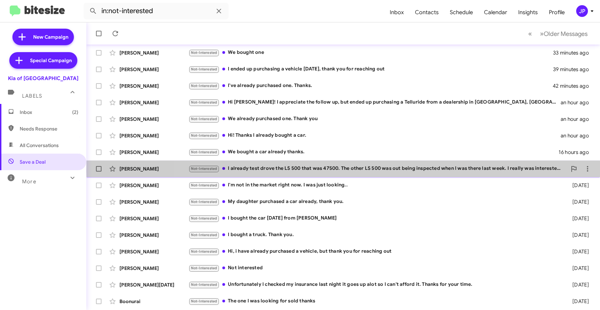
click at [413, 171] on div "Not-Interested I already test drove the LS 500 that was 47500. The other LS 500…" at bounding box center [378, 169] width 378 height 8
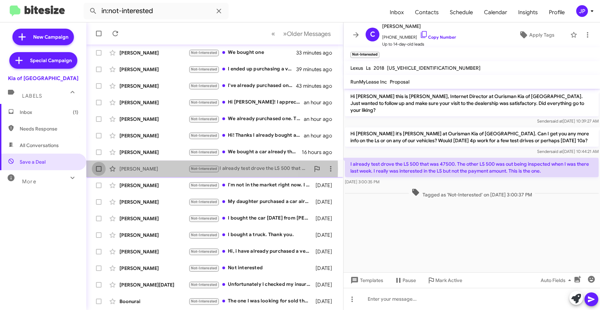
click at [99, 169] on span at bounding box center [99, 169] width 6 height 6
click at [99, 172] on input "checkbox" at bounding box center [98, 172] width 0 height 0
checkbox input "true"
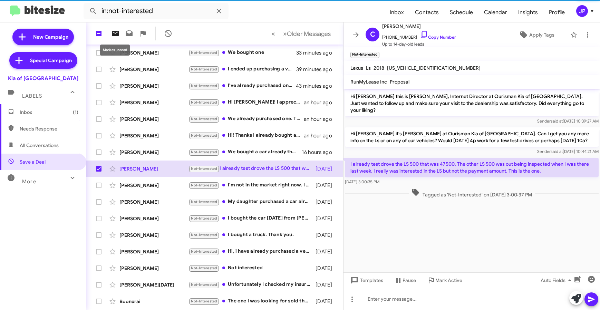
click at [109, 33] on span at bounding box center [115, 33] width 14 height 8
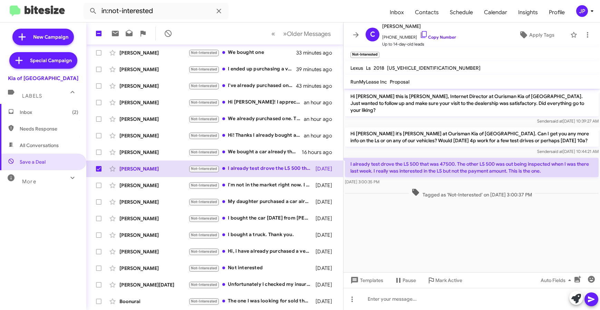
click at [55, 110] on span "Inbox (2)" at bounding box center [49, 112] width 59 height 7
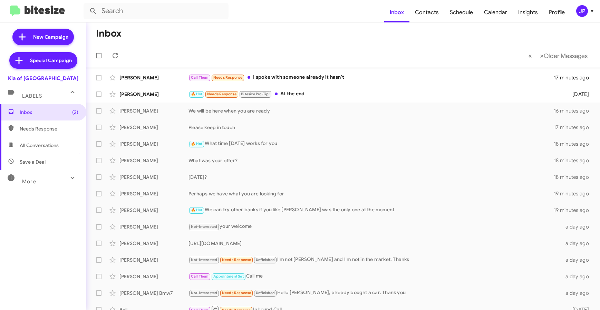
click at [142, 60] on mat-toolbar-row "« Previous » Next Older Messages" at bounding box center [343, 56] width 514 height 22
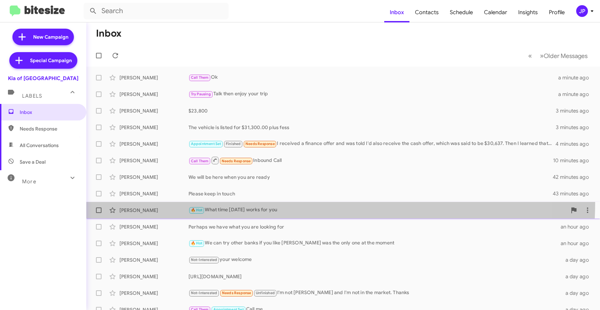
click at [223, 202] on span "[PERSON_NAME] 🔥 Hot What time [DATE] works for you 44 minutes ago" at bounding box center [343, 210] width 514 height 17
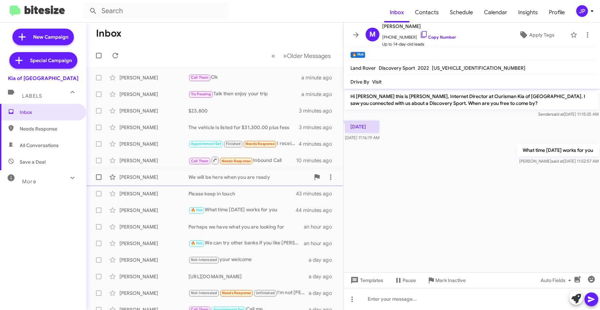
click at [227, 182] on div "[PERSON_NAME] We will be here when you are ready 42 minutes ago" at bounding box center [215, 177] width 246 height 14
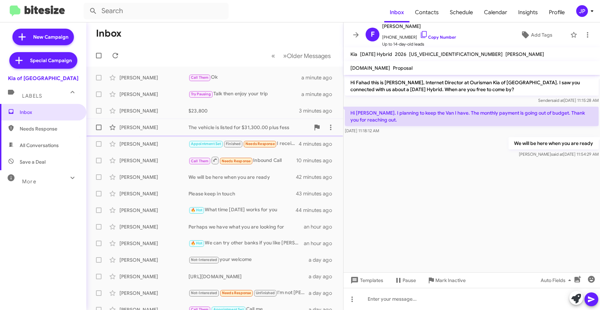
click at [243, 134] on div "[PERSON_NAME] The vehicle is listed for $31,300.00 plus fess 3 minutes ago" at bounding box center [215, 128] width 246 height 14
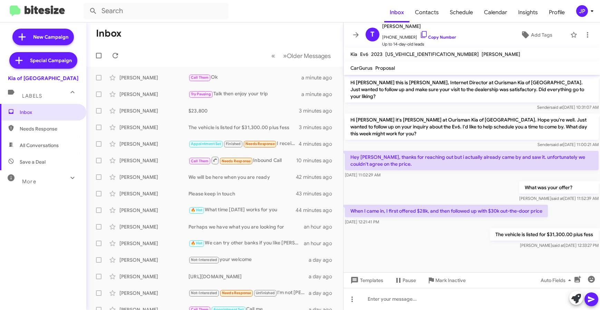
click at [589, 9] on icon at bounding box center [592, 11] width 8 height 8
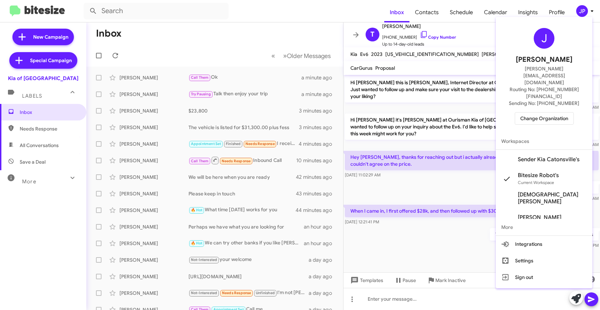
click at [457, 20] on div at bounding box center [300, 155] width 600 height 310
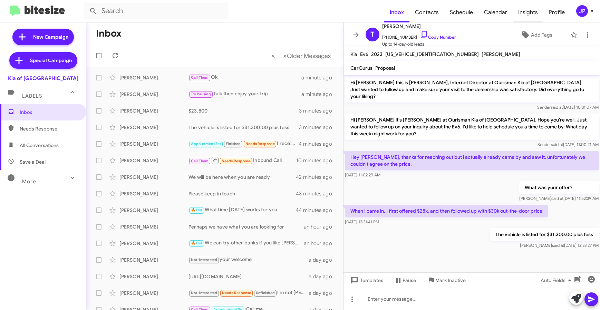
click at [541, 16] on span "Insights" at bounding box center [528, 12] width 31 height 20
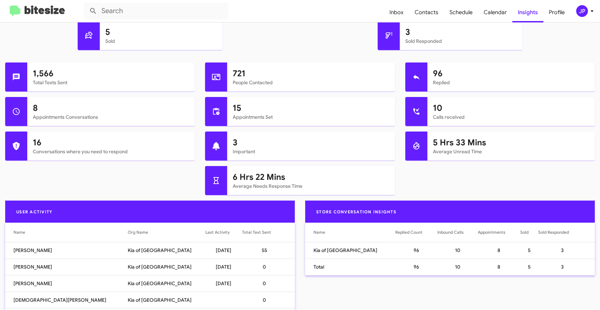
scroll to position [174, 0]
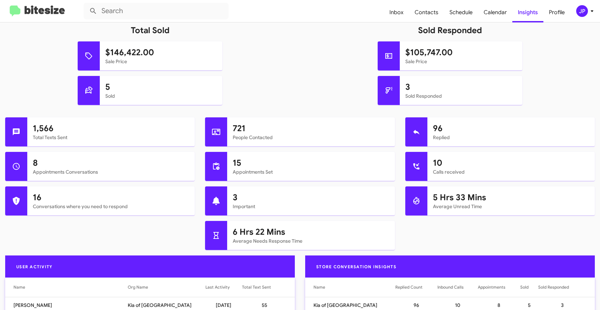
click at [580, 9] on div "JP" at bounding box center [582, 11] width 12 height 12
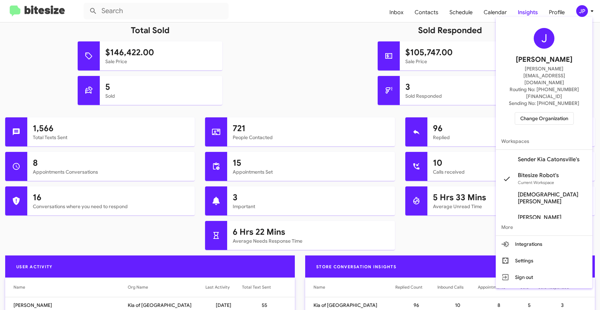
drag, startPoint x: 559, startPoint y: 106, endPoint x: 561, endPoint y: 101, distance: 5.3
click at [560, 105] on div "J [PERSON_NAME] [PERSON_NAME][EMAIL_ADDRESS][DOMAIN_NAME] Routing No: [PHONE_NU…" at bounding box center [544, 76] width 97 height 113
click at [561, 113] on span "Change Organization" at bounding box center [544, 119] width 48 height 12
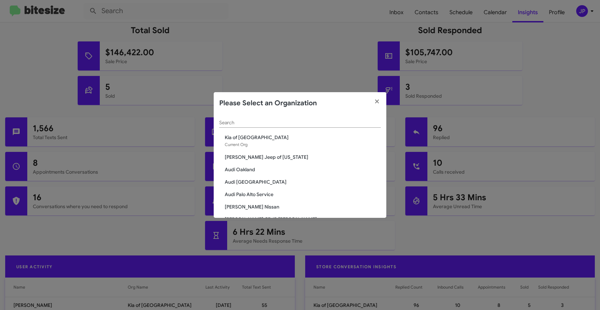
click at [278, 122] on input "Search" at bounding box center [300, 123] width 162 height 6
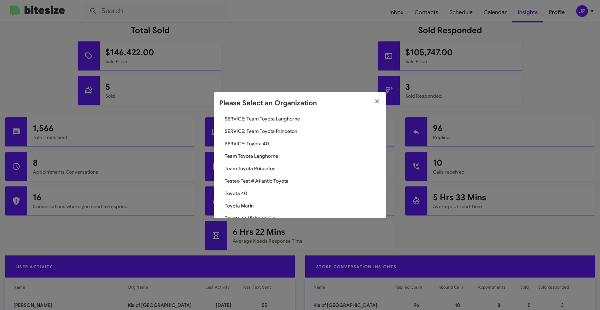
scroll to position [40, 0]
type input "Toyota"
click at [252, 186] on span "Toyota 40" at bounding box center [303, 184] width 156 height 7
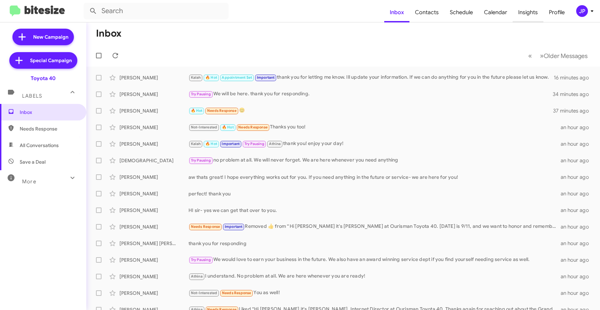
click at [518, 9] on span "Insights" at bounding box center [528, 12] width 31 height 20
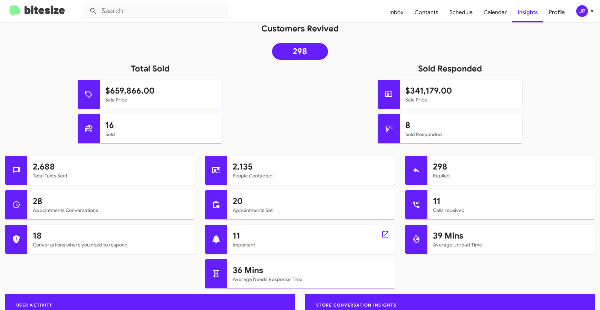
scroll to position [140, 0]
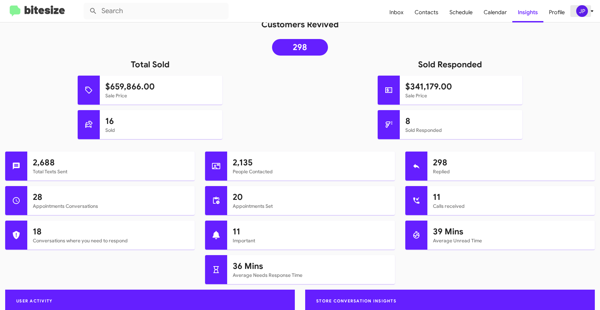
click at [584, 14] on div "JP" at bounding box center [582, 11] width 12 height 12
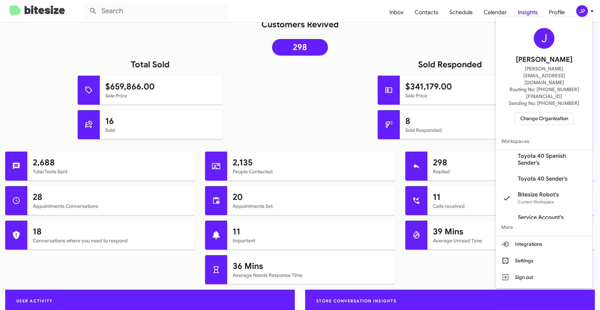
click at [556, 113] on span "Change Organization" at bounding box center [544, 119] width 48 height 12
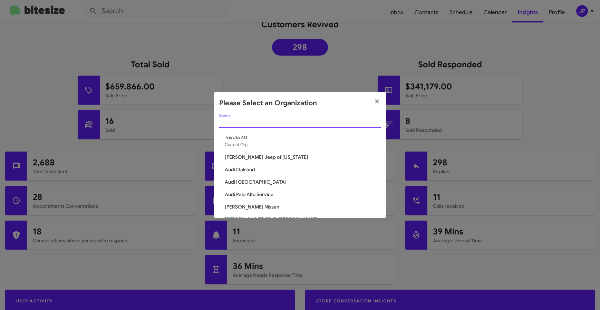
click at [277, 120] on input "Search" at bounding box center [300, 123] width 162 height 6
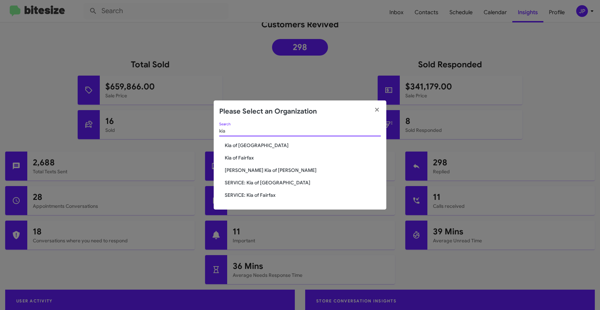
type input "kia"
click at [243, 147] on span "Kia of [GEOGRAPHIC_DATA]" at bounding box center [303, 145] width 156 height 7
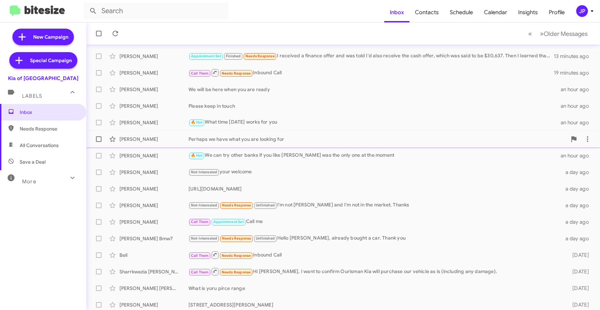
scroll to position [91, 0]
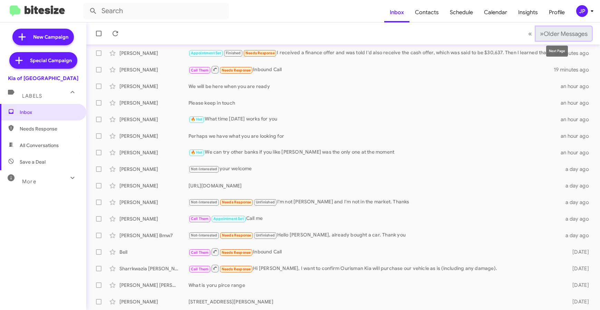
click at [570, 38] on button "» Next Older Messages" at bounding box center [564, 34] width 56 height 14
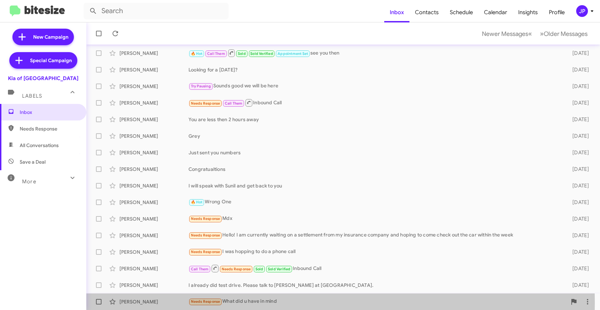
click at [286, 303] on div "Needs Response What did u have in mind" at bounding box center [378, 302] width 378 height 8
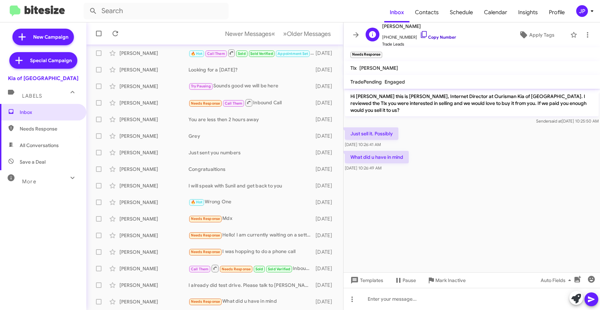
click at [427, 38] on link "Copy Number" at bounding box center [438, 37] width 36 height 5
click at [471, 194] on cdk-virtual-scroll-viewport "Hi [PERSON_NAME] this is [PERSON_NAME], Internet Director at Ourisman Kia of [G…" at bounding box center [472, 181] width 257 height 184
click at [30, 173] on div "More" at bounding box center [36, 178] width 61 height 13
click at [41, 155] on span "Save a Deal" at bounding box center [43, 162] width 86 height 17
type input "in:not-interested"
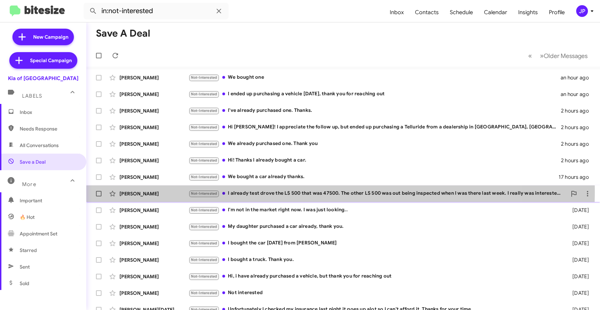
click at [164, 191] on div "[PERSON_NAME]" at bounding box center [153, 193] width 69 height 7
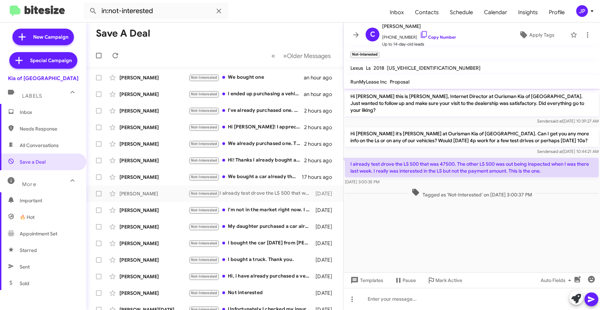
click at [497, 200] on div at bounding box center [472, 203] width 257 height 7
click at [98, 197] on label at bounding box center [99, 194] width 14 height 14
click at [98, 197] on input "checkbox" at bounding box center [98, 196] width 0 height 0
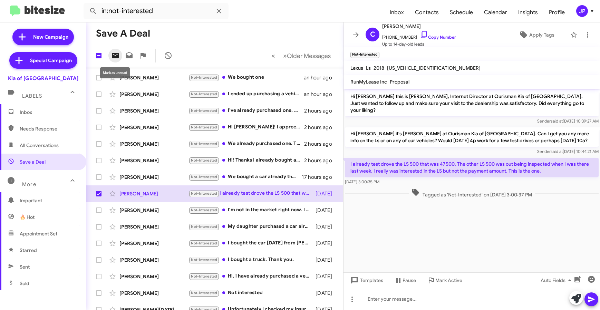
drag, startPoint x: 116, startPoint y: 56, endPoint x: 194, endPoint y: 43, distance: 79.5
click at [116, 56] on icon at bounding box center [115, 56] width 7 height 6
click at [353, 33] on icon at bounding box center [356, 35] width 8 height 8
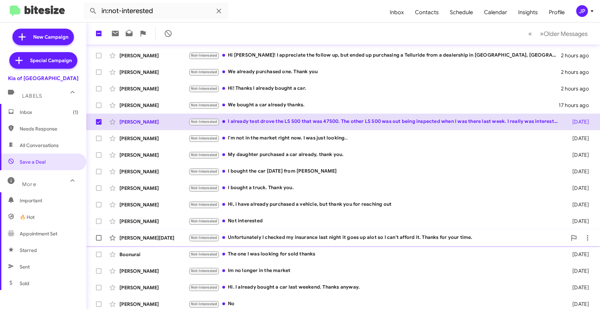
scroll to position [91, 0]
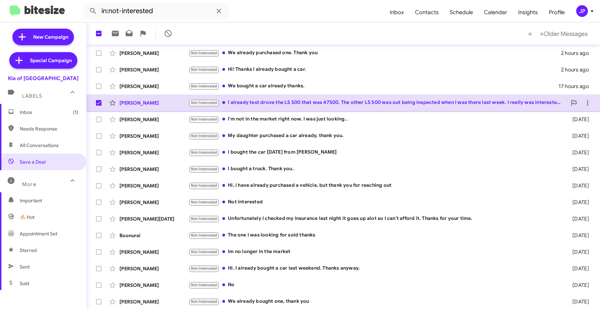
click at [96, 102] on span at bounding box center [99, 103] width 6 height 6
click at [98, 106] on input "checkbox" at bounding box center [98, 106] width 0 height 0
checkbox input "false"
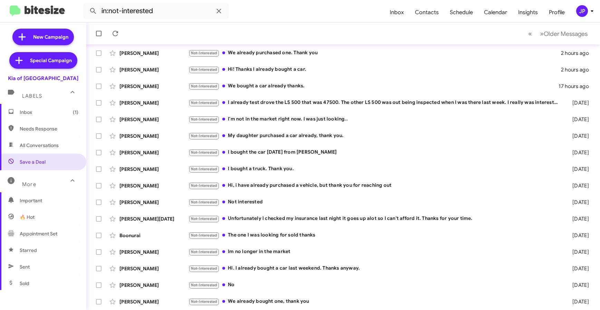
click at [51, 118] on span "Inbox (1)" at bounding box center [43, 112] width 86 height 17
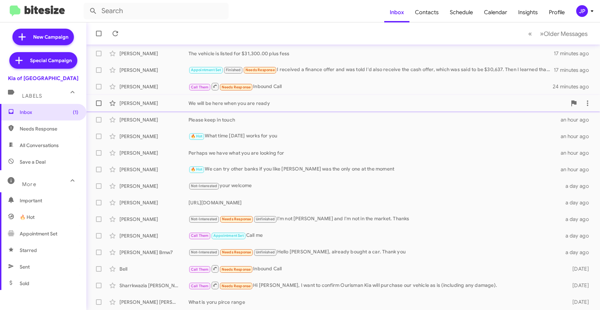
scroll to position [91, 0]
click at [565, 27] on button "» Next Older Messages" at bounding box center [564, 34] width 56 height 14
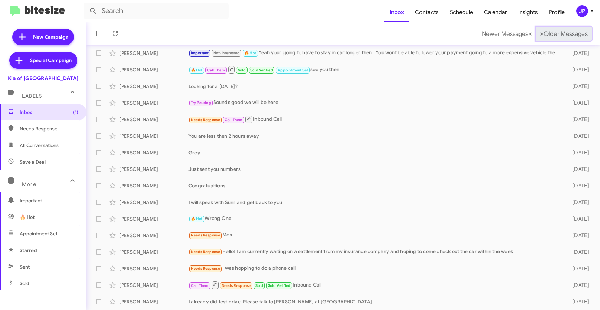
click at [561, 34] on span "Older Messages" at bounding box center [566, 34] width 44 height 8
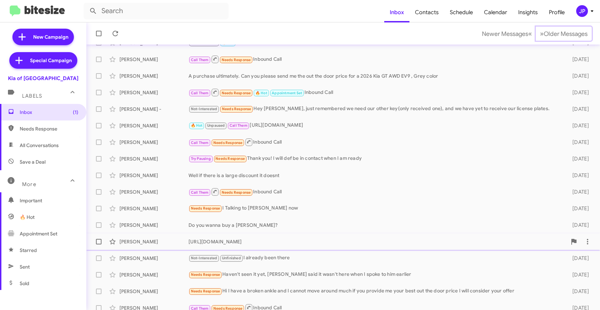
scroll to position [91, 0]
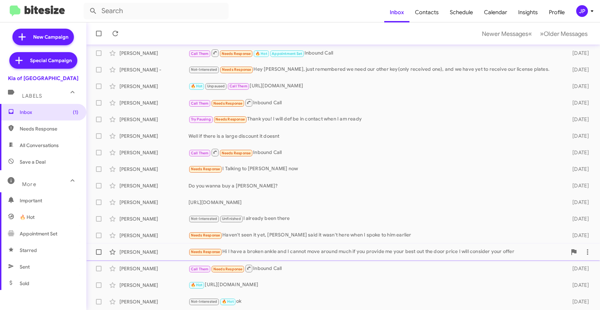
click at [296, 254] on div "Needs Response Hi I have a broken ankle and I cannot move around much if you pr…" at bounding box center [378, 252] width 378 height 8
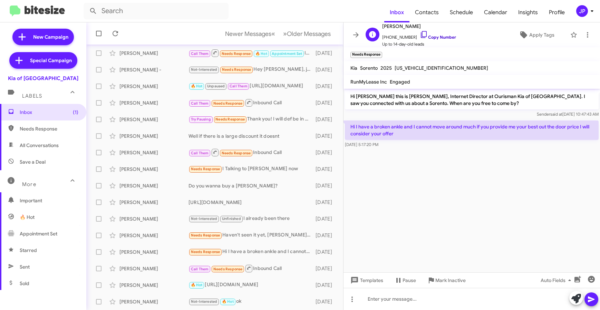
click at [421, 35] on icon at bounding box center [424, 34] width 6 height 7
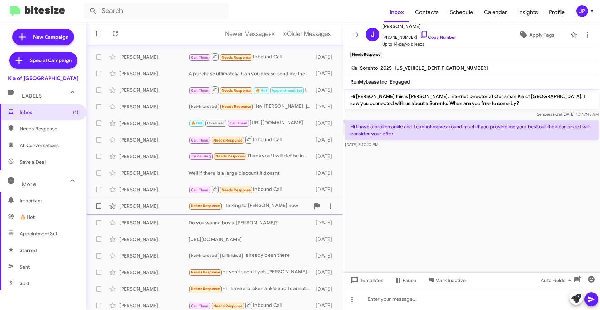
scroll to position [91, 0]
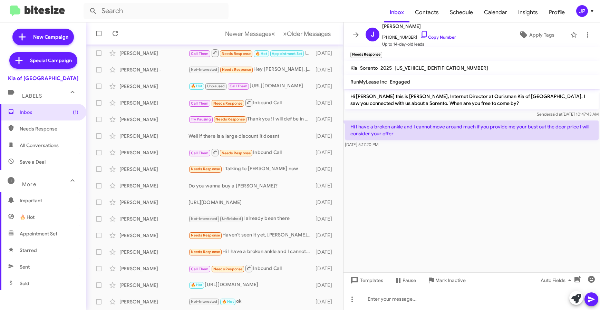
click at [400, 246] on cdk-virtual-scroll-viewport "Hi Jonathan this is Erik Hershan, Internet Director at Ourisman Kia of Catonsvi…" at bounding box center [472, 181] width 257 height 184
click at [463, 216] on cdk-virtual-scroll-viewport "Hi Jonathan this is Erik Hershan, Internet Director at Ourisman Kia of Catonsvi…" at bounding box center [472, 181] width 257 height 184
click at [416, 176] on cdk-virtual-scroll-viewport "Hi Jonathan this is Erik Hershan, Internet Director at Ourisman Kia of Catonsvi…" at bounding box center [472, 181] width 257 height 184
click at [440, 193] on cdk-virtual-scroll-viewport "Hi Jonathan this is Erik Hershan, Internet Director at Ourisman Kia of Catonsvi…" at bounding box center [472, 181] width 257 height 184
click at [249, 39] on button "Newer Messages « Previous" at bounding box center [250, 34] width 58 height 14
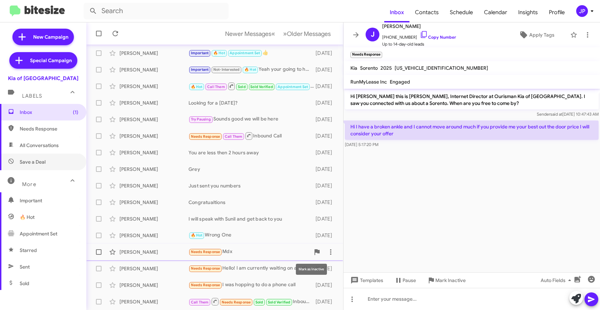
click at [42, 163] on span "Save a Deal" at bounding box center [33, 161] width 26 height 7
type input "in:not-interested"
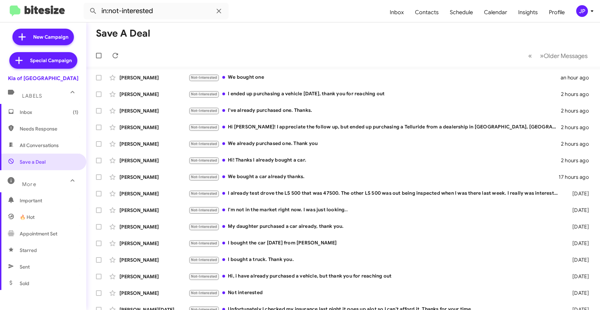
click at [585, 15] on div "JP" at bounding box center [582, 11] width 12 height 12
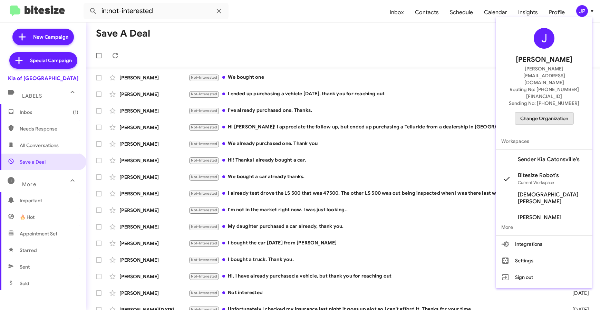
click at [555, 113] on span "Change Organization" at bounding box center [544, 119] width 48 height 12
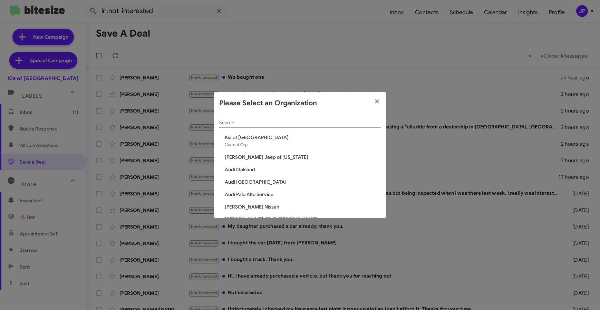
click at [327, 127] on div "Search" at bounding box center [300, 120] width 162 height 13
click at [331, 123] on input "Search" at bounding box center [300, 123] width 162 height 6
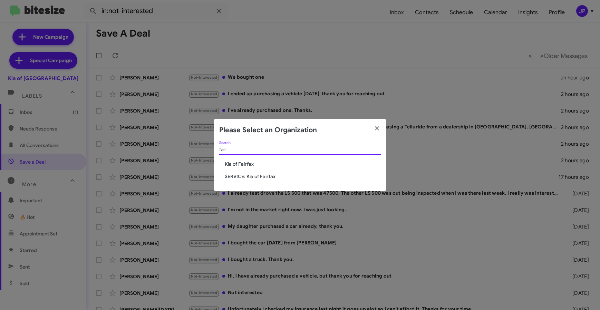
type input "fair"
click at [226, 164] on span "Kia of Fairfax" at bounding box center [303, 164] width 156 height 7
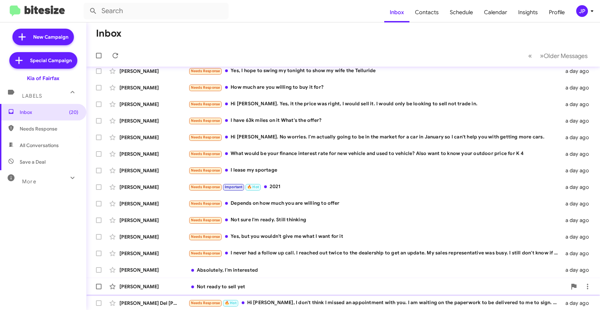
scroll to position [91, 0]
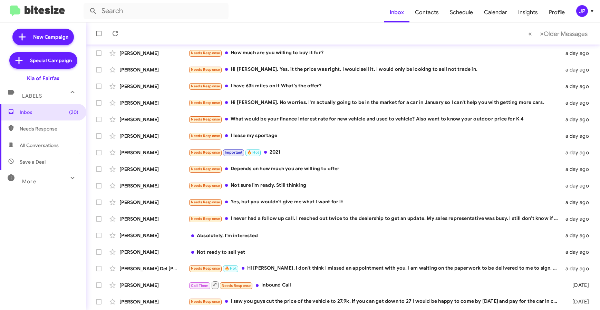
click at [583, 12] on div "JP" at bounding box center [582, 11] width 12 height 12
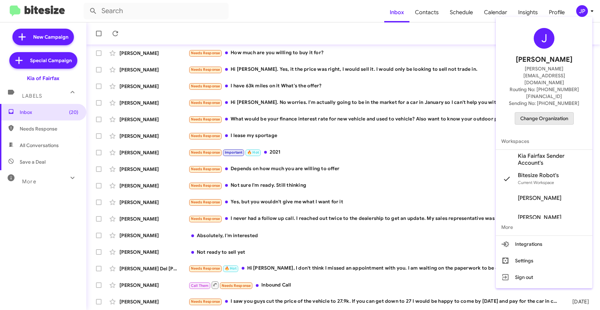
click at [568, 112] on button "Change Organization" at bounding box center [544, 118] width 59 height 12
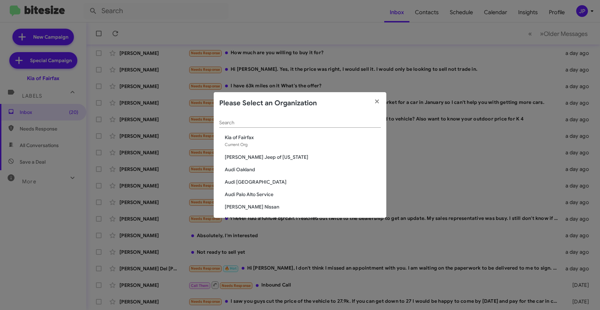
click at [260, 126] on div "Search" at bounding box center [300, 120] width 162 height 13
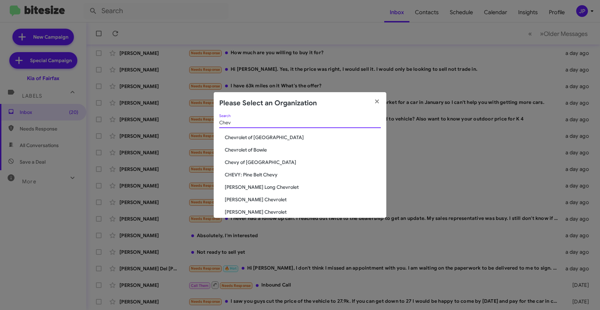
type input "Chev"
click at [242, 142] on div "Chev Search Chevrolet of Baltimore Chevrolet of Bowie Chevy of Rockville CHEVY:…" at bounding box center [300, 166] width 173 height 104
click at [243, 140] on span "Chevrolet of [GEOGRAPHIC_DATA]" at bounding box center [303, 137] width 156 height 7
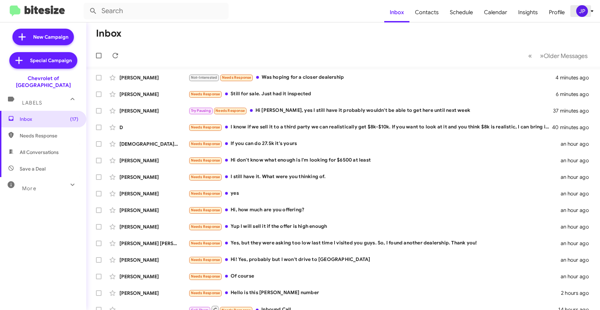
click at [588, 17] on span "JP" at bounding box center [586, 11] width 21 height 12
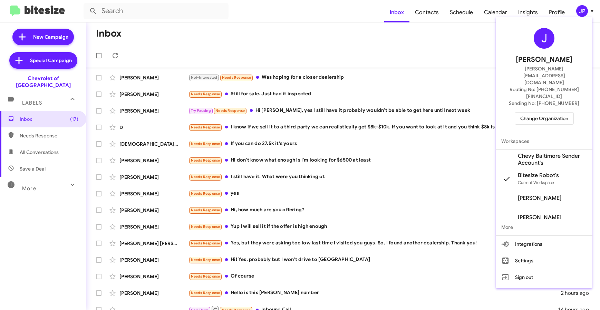
click at [550, 113] on span "Change Organization" at bounding box center [544, 119] width 48 height 12
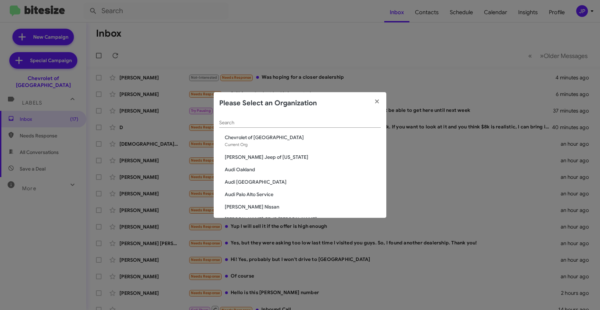
click at [336, 118] on div "Search" at bounding box center [300, 120] width 162 height 13
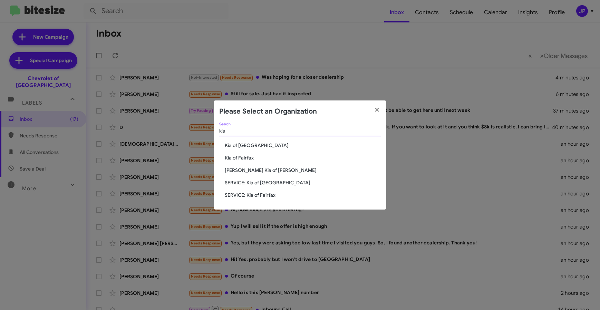
type input "kia"
click at [251, 148] on span "Kia of [GEOGRAPHIC_DATA]" at bounding box center [303, 145] width 156 height 7
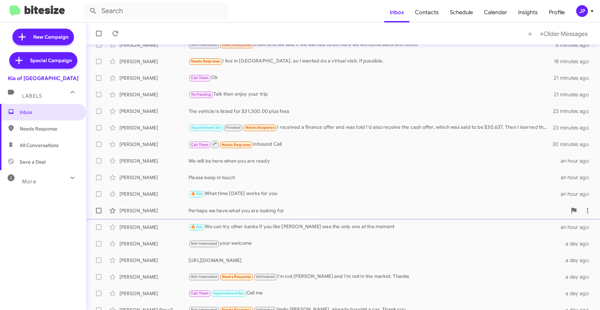
scroll to position [91, 0]
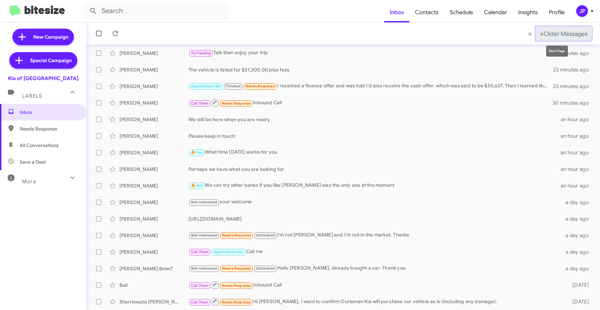
click at [544, 30] on span "Older Messages" at bounding box center [566, 34] width 44 height 8
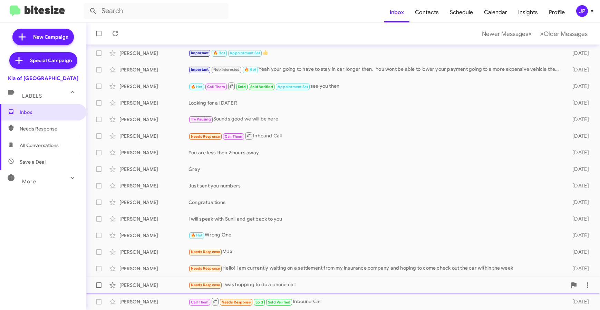
click at [305, 284] on div "Needs Response I was hopping to do a phone call" at bounding box center [378, 285] width 378 height 8
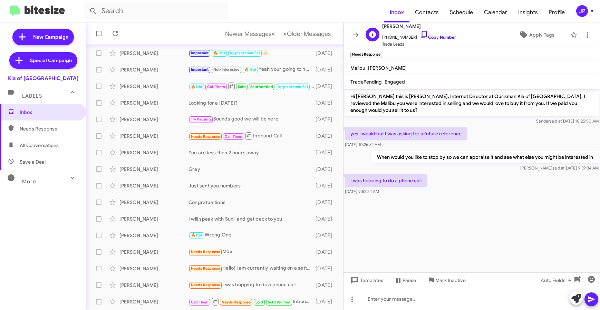
click at [426, 38] on link "Copy Number" at bounding box center [438, 37] width 36 height 5
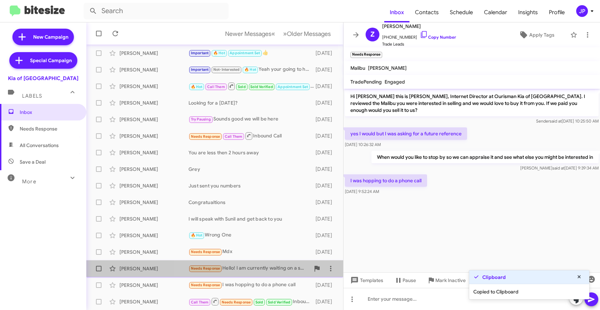
click at [259, 266] on div "Needs Response Hello! I am currently waiting on a settlement from my insurance …" at bounding box center [250, 268] width 122 height 8
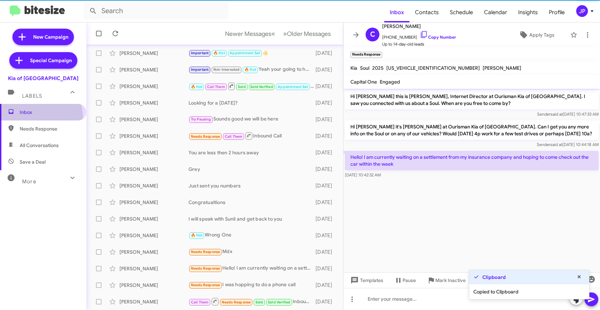
click at [36, 116] on span "Inbox" at bounding box center [43, 112] width 86 height 17
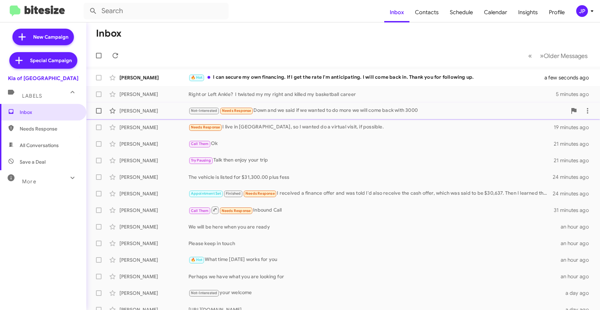
click at [171, 117] on div "[PERSON_NAME] Not-Interested Needs Response Down and we said if we wanted to do…" at bounding box center [343, 111] width 503 height 14
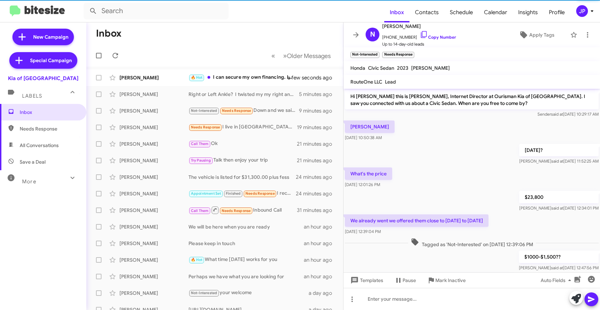
scroll to position [26, 0]
